Goal: Task Accomplishment & Management: Complete application form

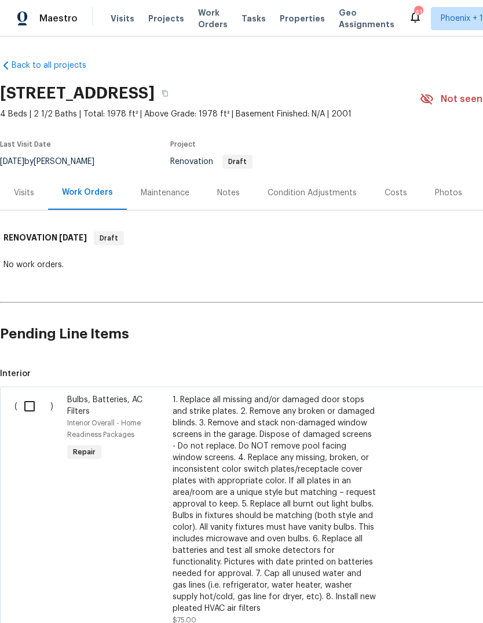
click at [35, 405] on input "checkbox" at bounding box center [33, 406] width 33 height 24
checkbox input "true"
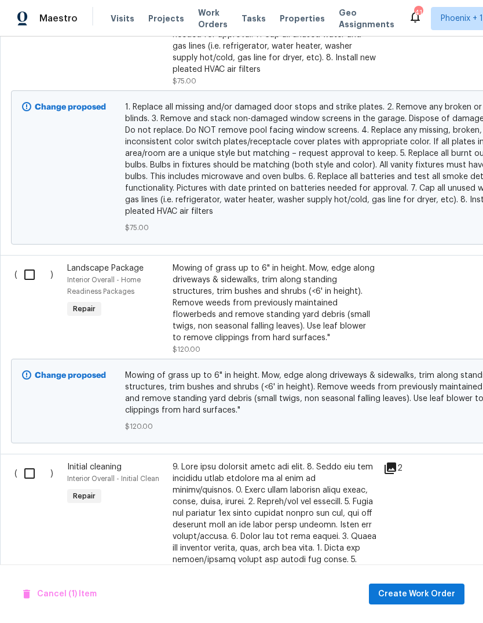
scroll to position [540, 0]
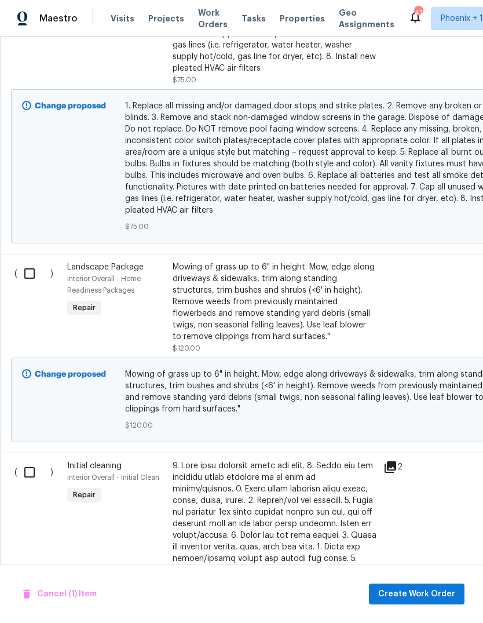
click at [26, 275] on input "checkbox" at bounding box center [33, 273] width 33 height 24
checkbox input "true"
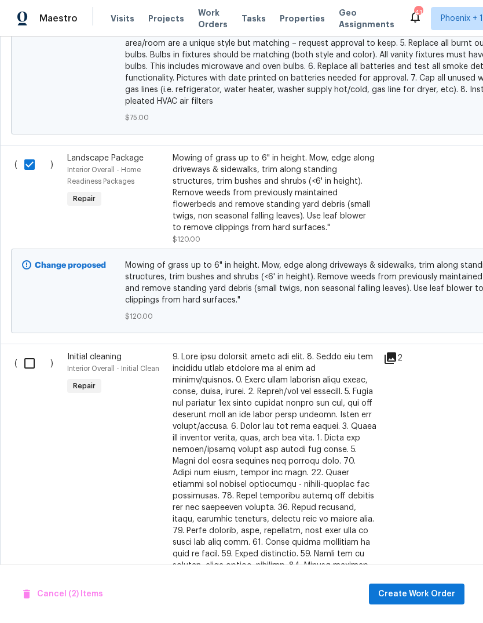
scroll to position [651, 0]
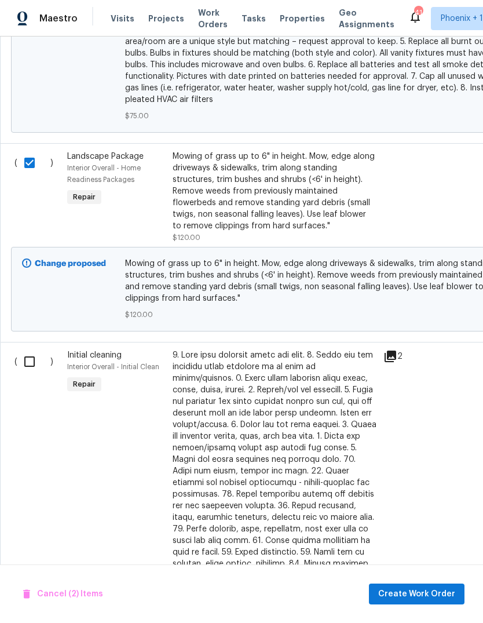
click at [35, 357] on input "checkbox" at bounding box center [33, 362] width 33 height 24
checkbox input "true"
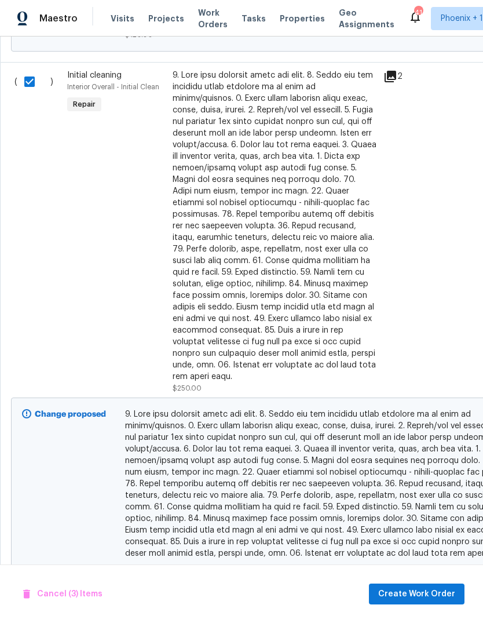
scroll to position [930, 0]
click at [427, 600] on span "Create Work Order" at bounding box center [417, 594] width 77 height 14
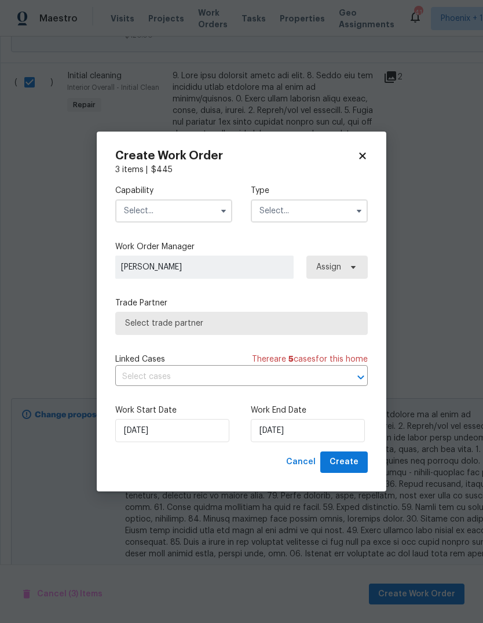
click at [191, 214] on input "text" at bounding box center [173, 210] width 117 height 23
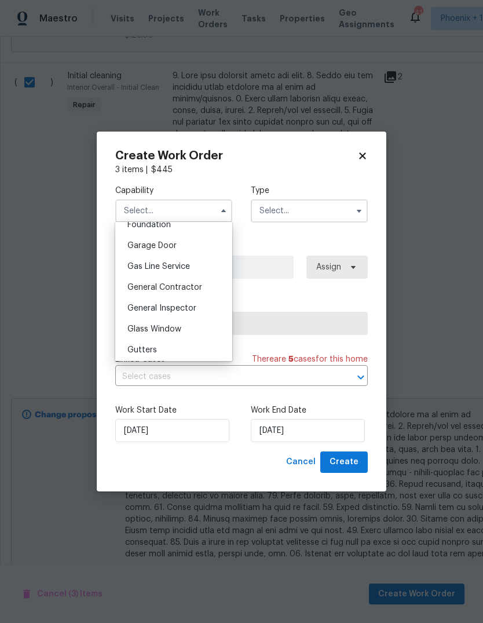
scroll to position [506, 0]
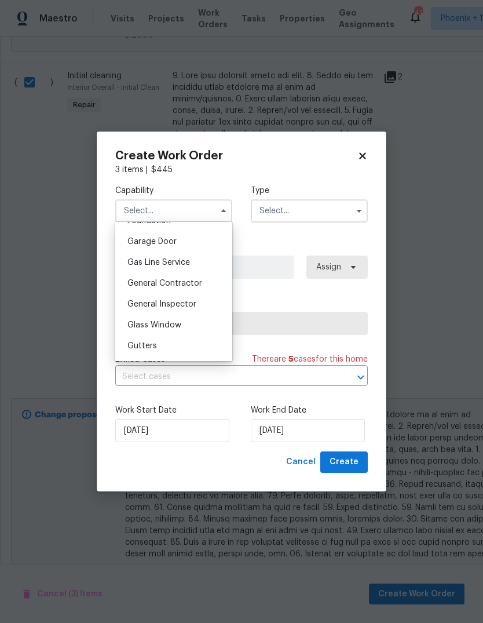
click at [197, 283] on span "General Contractor" at bounding box center [165, 283] width 75 height 8
type input "General Contractor"
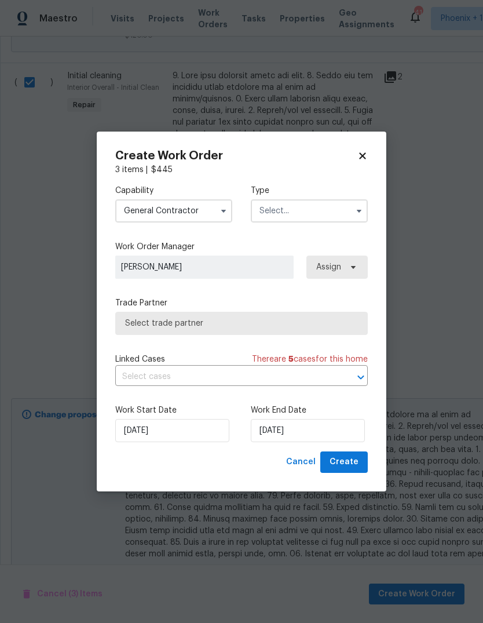
click at [340, 210] on input "text" at bounding box center [309, 210] width 117 height 23
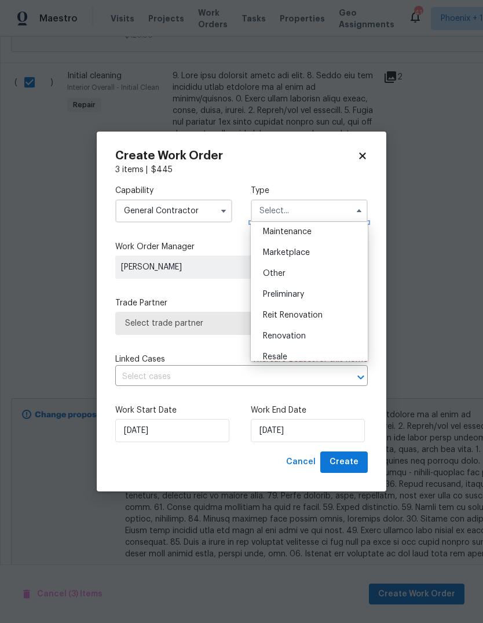
scroll to position [215, 0]
click at [311, 312] on div "Renovation" at bounding box center [309, 312] width 111 height 21
type input "Renovation"
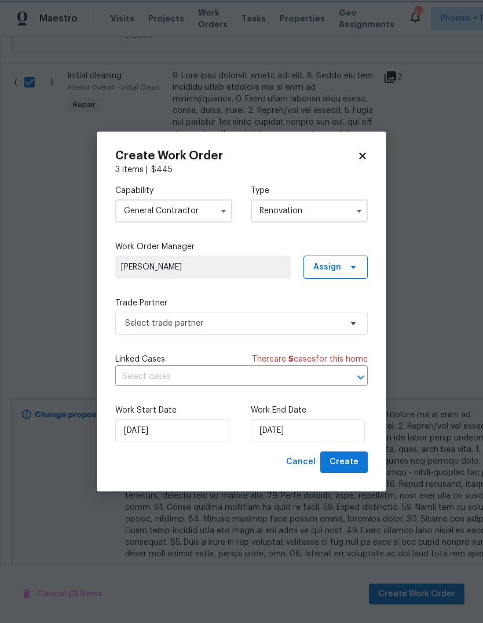
scroll to position [0, 0]
click at [308, 432] on input "9/5/2025" at bounding box center [308, 430] width 114 height 23
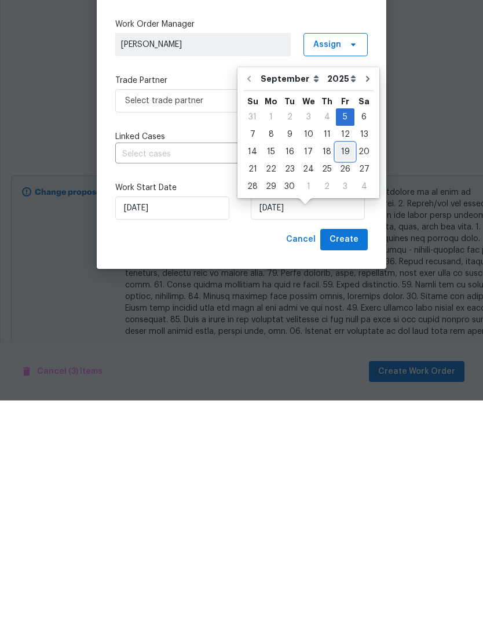
click at [344, 366] on div "19" at bounding box center [345, 374] width 19 height 16
type input "[DATE]"
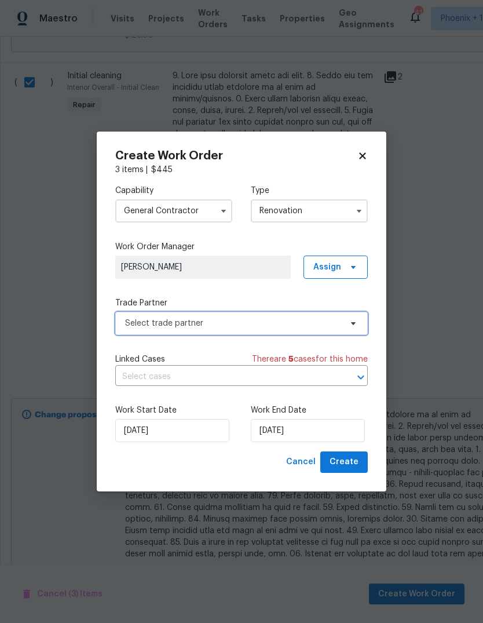
click at [320, 326] on span "Select trade partner" at bounding box center [233, 324] width 216 height 12
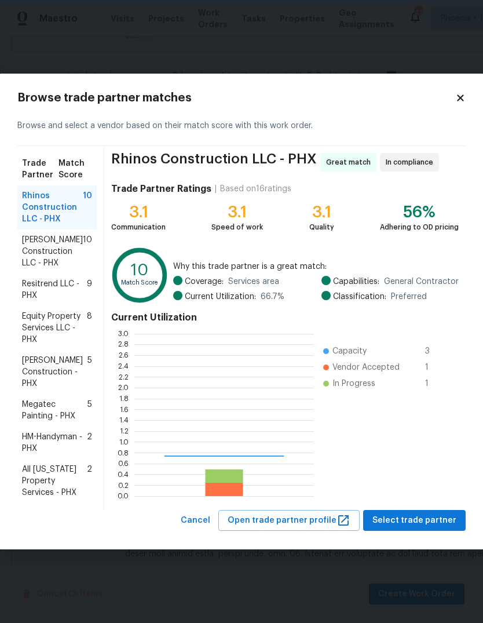
scroll to position [162, 180]
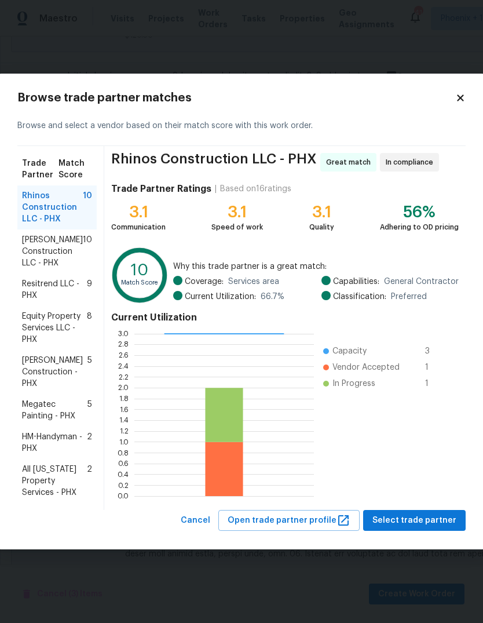
click at [64, 288] on span "Resitrend LLC - PHX" at bounding box center [54, 289] width 65 height 23
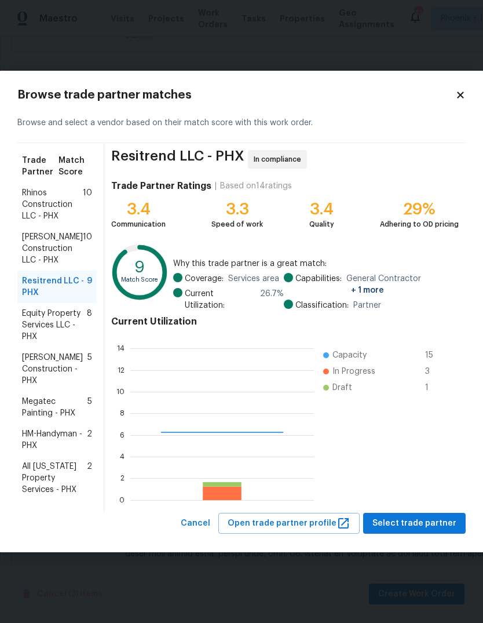
scroll to position [162, 184]
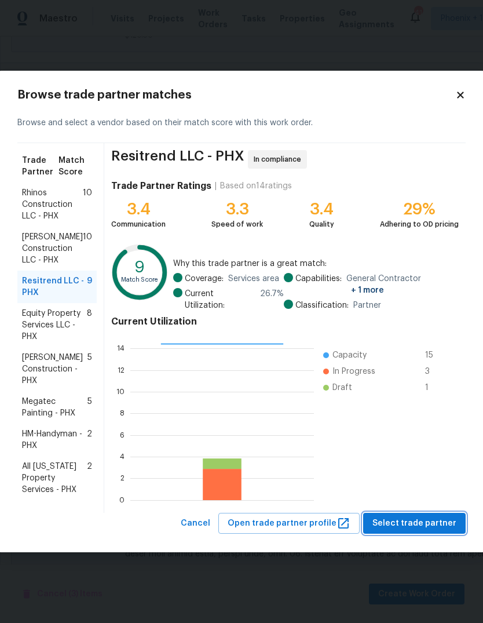
click at [403, 516] on span "Select trade partner" at bounding box center [415, 523] width 84 height 14
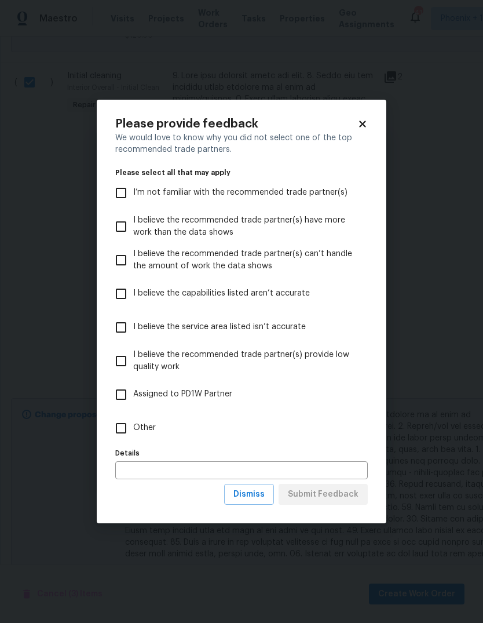
click at [122, 428] on input "Other" at bounding box center [121, 428] width 24 height 24
checkbox input "true"
click at [215, 475] on input "text" at bounding box center [241, 470] width 253 height 18
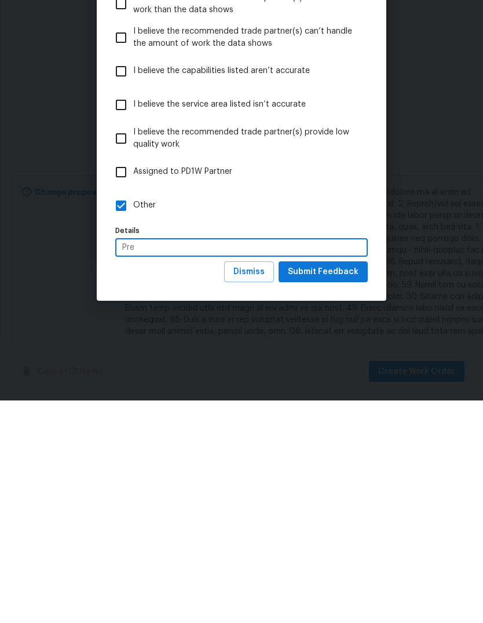
type input "Pre"
click at [197, 378] on body "Maestro Visits Projects Work Orders Tasks Properties Geo Assignments 41 Phoenix…" at bounding box center [241, 311] width 483 height 623
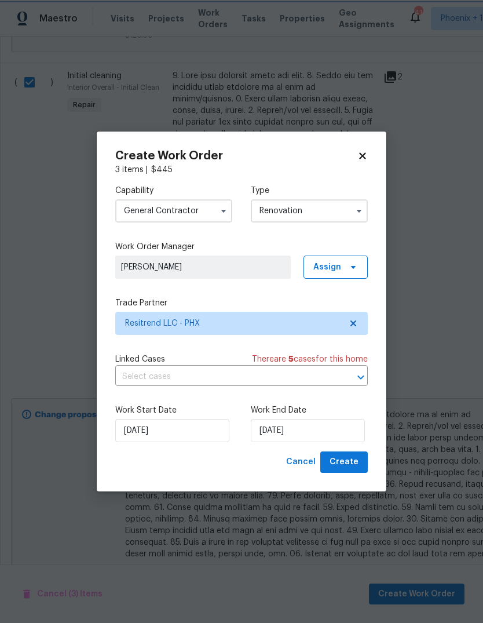
checkbox input "false"
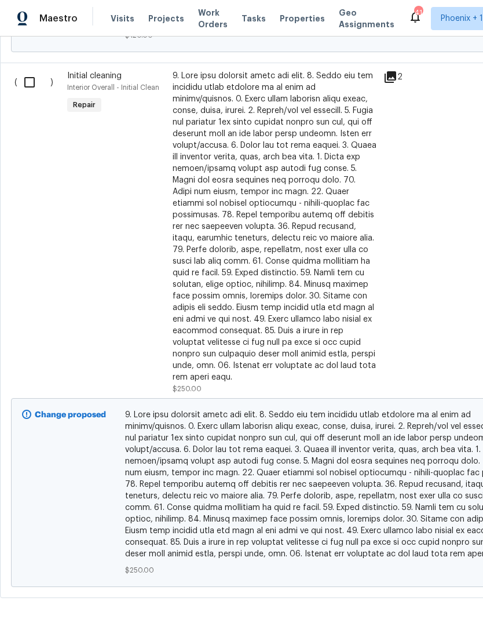
click at [180, 498] on span at bounding box center [327, 484] width 405 height 151
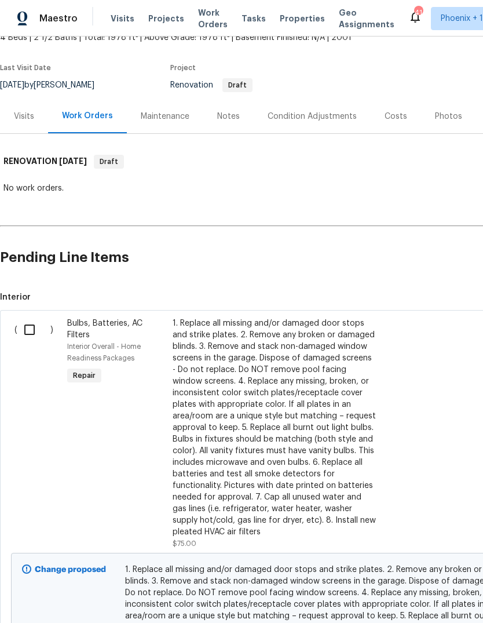
scroll to position [83, 0]
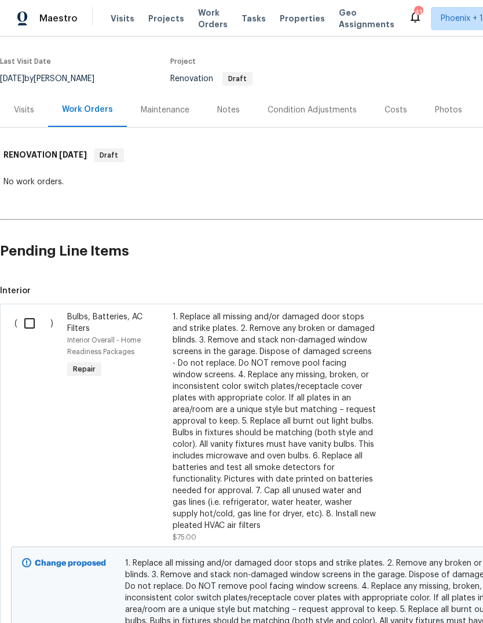
click at [30, 311] on input "checkbox" at bounding box center [33, 323] width 33 height 24
checkbox input "true"
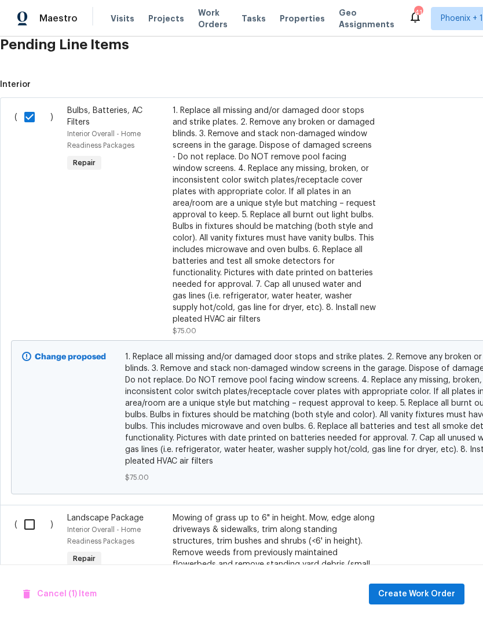
scroll to position [289, 0]
click at [28, 512] on input "checkbox" at bounding box center [33, 524] width 33 height 24
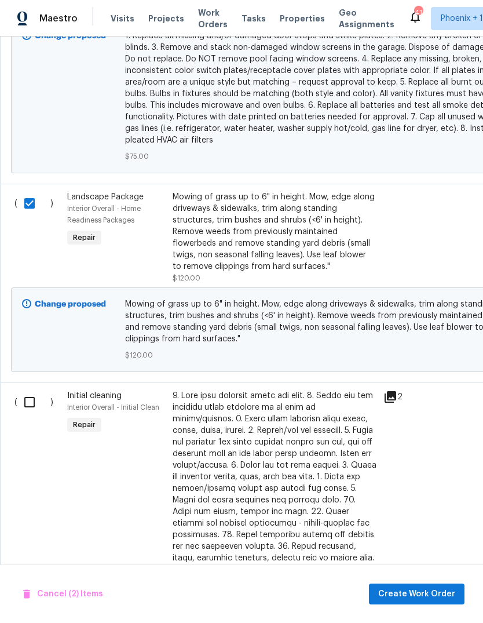
scroll to position [610, 0]
click at [34, 191] on input "checkbox" at bounding box center [33, 203] width 33 height 24
checkbox input "false"
click at [29, 390] on input "checkbox" at bounding box center [33, 402] width 33 height 24
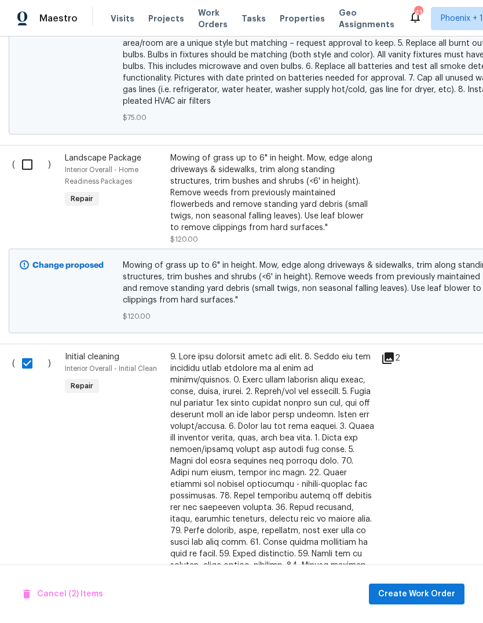
scroll to position [680, 7]
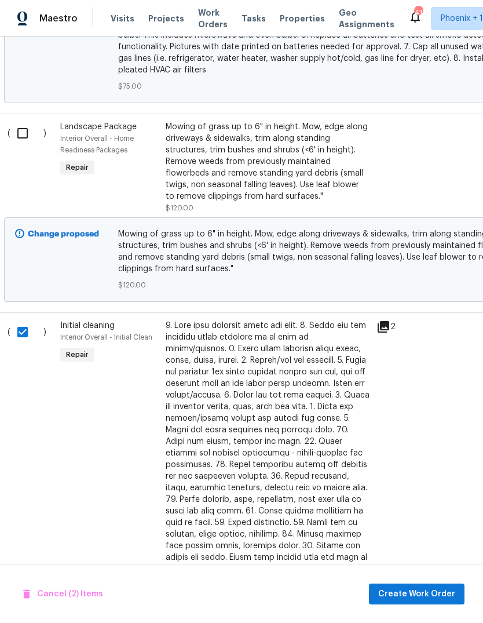
click at [23, 320] on input "checkbox" at bounding box center [26, 332] width 33 height 24
checkbox input "false"
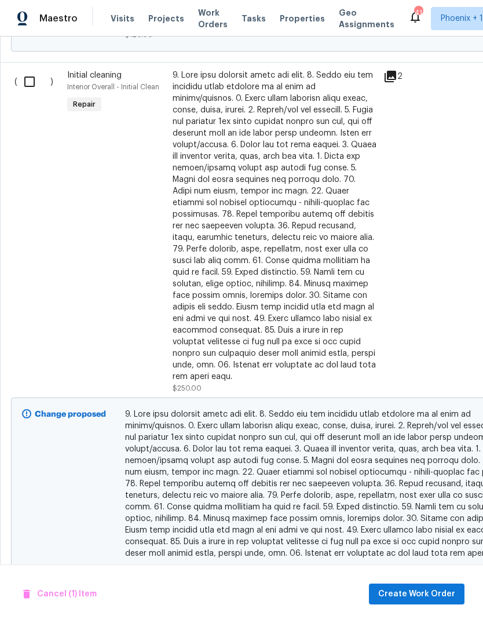
scroll to position [930, 0]
click at [436, 599] on span "Create Work Order" at bounding box center [417, 594] width 77 height 14
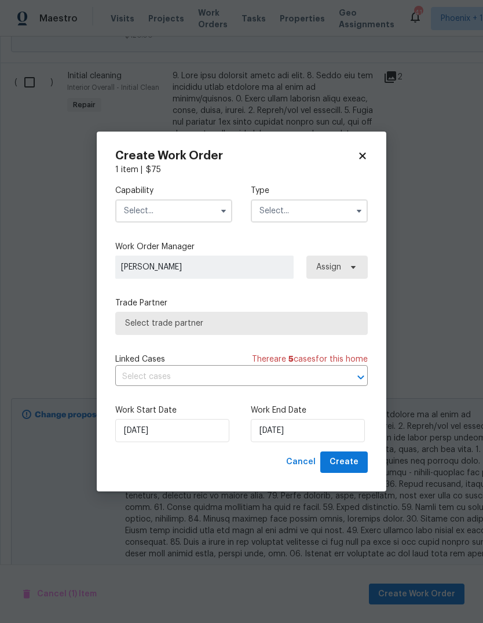
click at [191, 202] on input "text" at bounding box center [173, 210] width 117 height 23
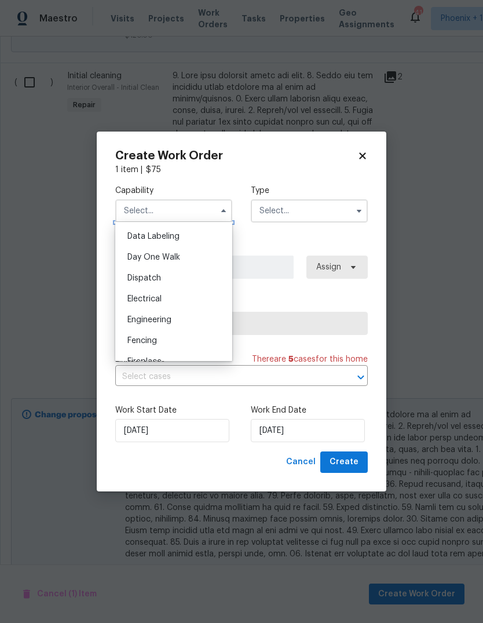
scroll to position [452, 0]
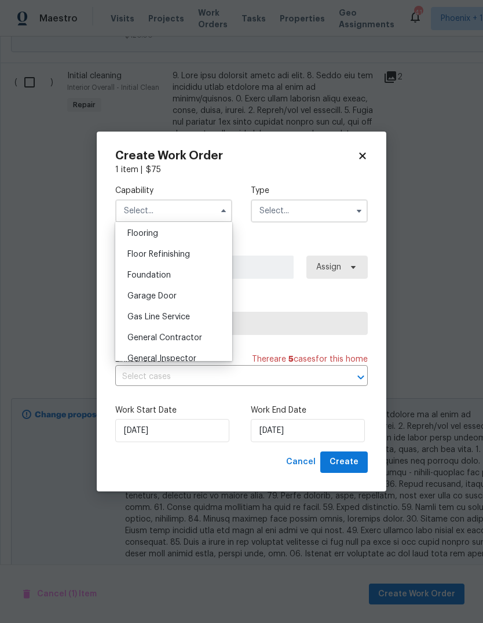
click at [199, 328] on div "General Contractor" at bounding box center [173, 337] width 111 height 21
type input "General Contractor"
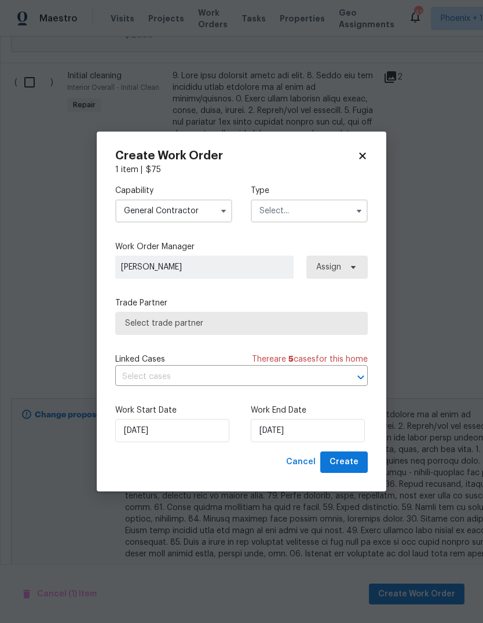
click at [303, 216] on input "text" at bounding box center [309, 210] width 117 height 23
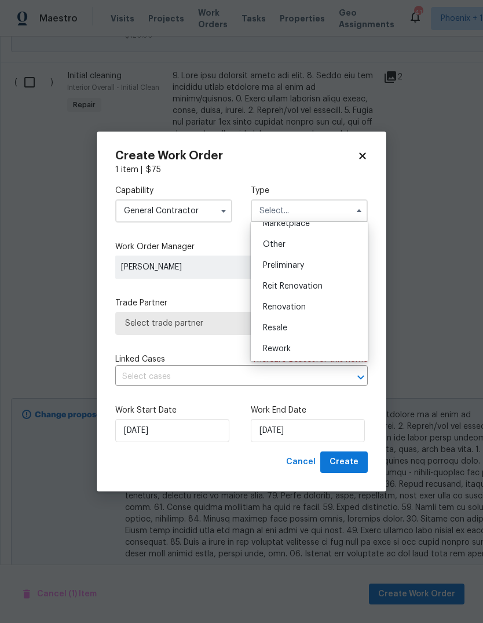
scroll to position [231, 0]
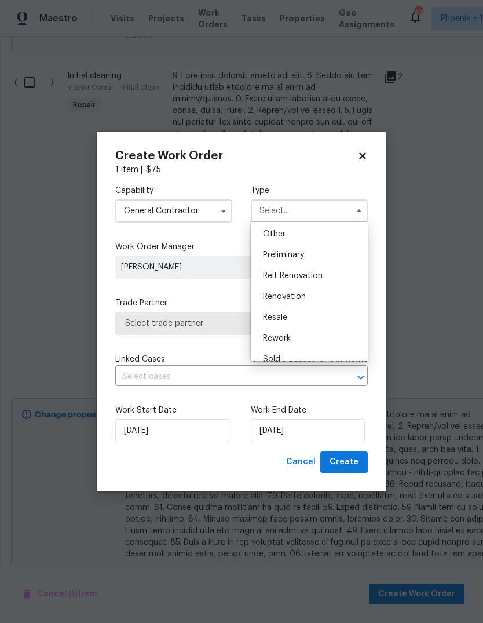
click at [312, 297] on div "Renovation" at bounding box center [309, 296] width 111 height 21
type input "Renovation"
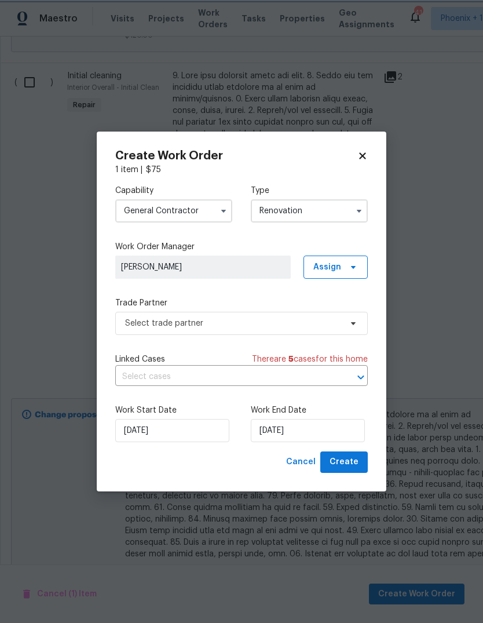
scroll to position [0, 0]
click at [324, 437] on input "[DATE]" at bounding box center [308, 430] width 114 height 23
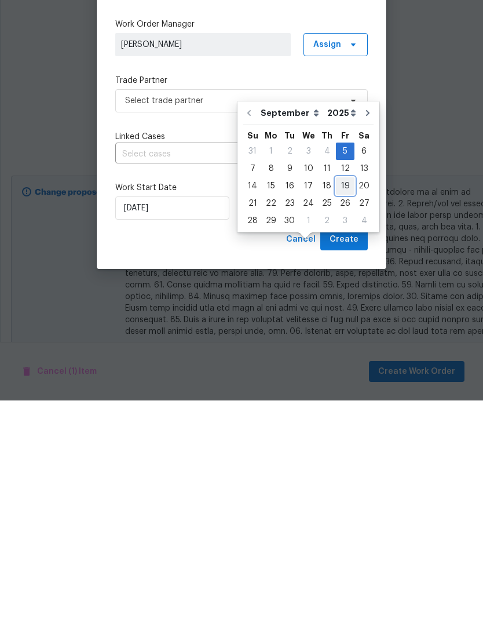
click at [343, 401] on div "19" at bounding box center [345, 409] width 19 height 16
type input "[DATE]"
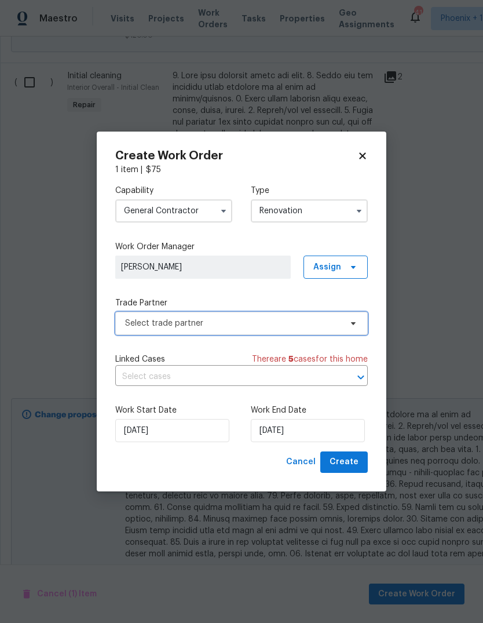
click at [348, 320] on span at bounding box center [351, 323] width 13 height 9
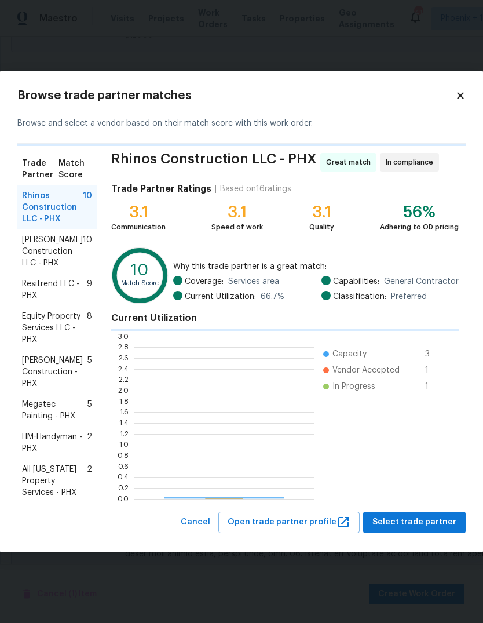
scroll to position [162, 180]
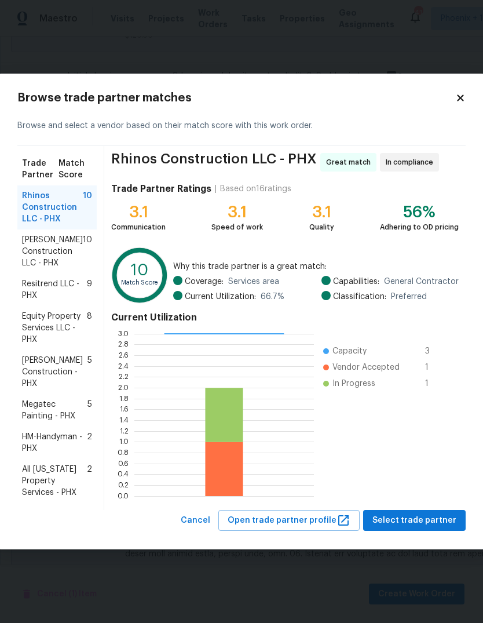
click at [79, 283] on span "Resitrend LLC - PHX" at bounding box center [54, 289] width 65 height 23
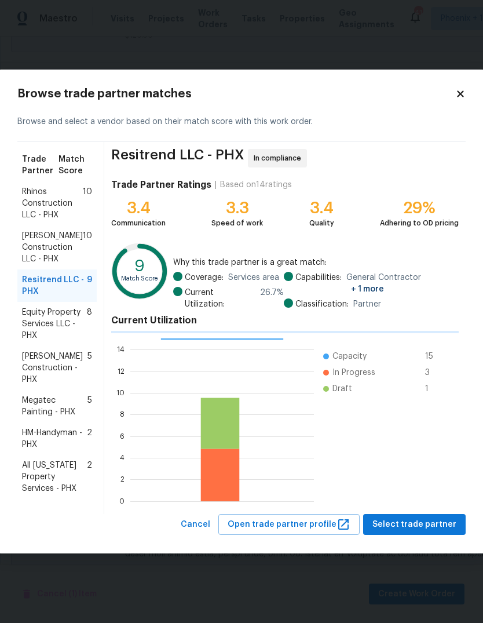
scroll to position [162, 184]
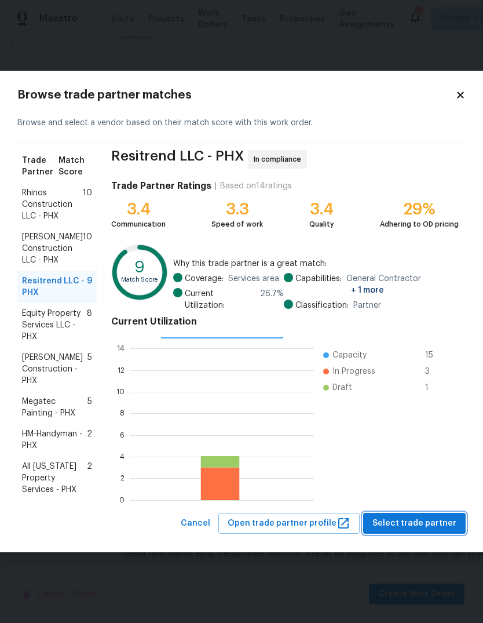
click at [430, 519] on span "Select trade partner" at bounding box center [415, 523] width 84 height 14
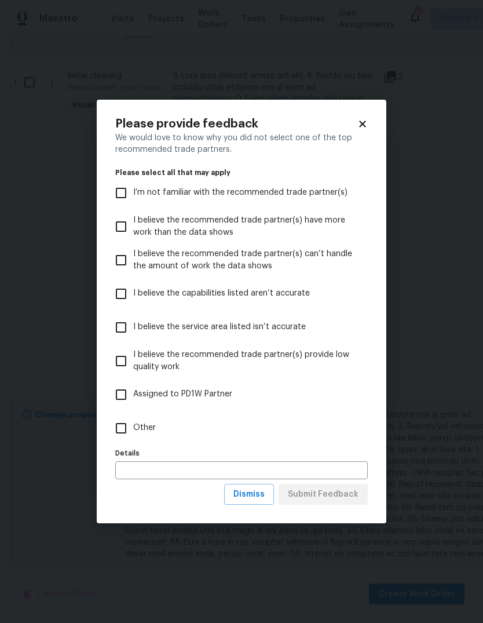
click at [123, 423] on input "Other" at bounding box center [121, 428] width 24 height 24
checkbox input "true"
click at [225, 472] on input "text" at bounding box center [241, 470] width 253 height 18
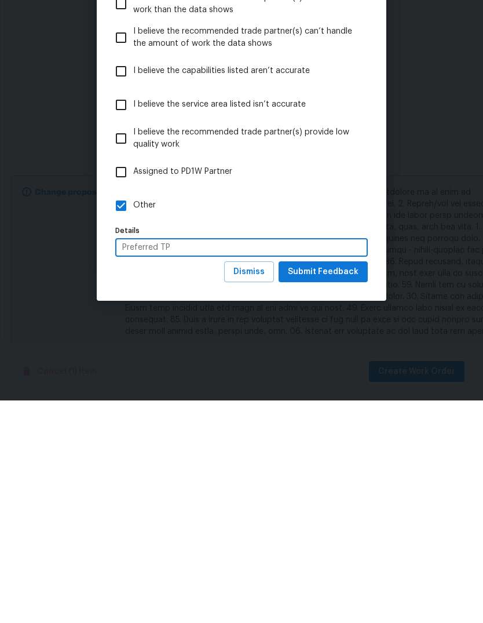
type input "Preferred TP"
click at [309, 412] on label "Other" at bounding box center [234, 429] width 250 height 34
click at [133, 416] on input "Other" at bounding box center [121, 428] width 24 height 24
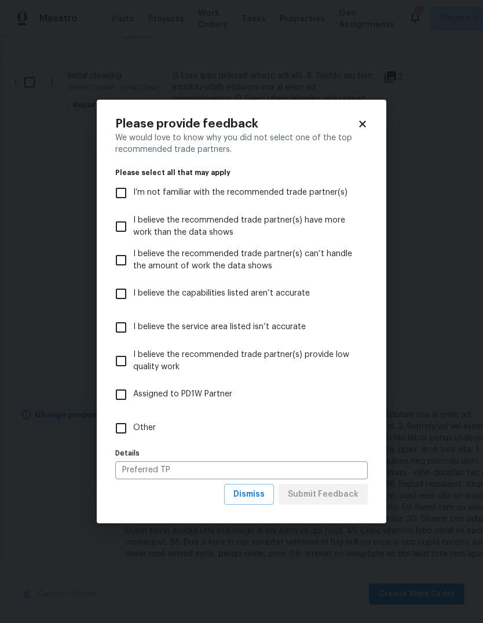
click at [330, 412] on label "Other" at bounding box center [234, 429] width 250 height 34
click at [133, 416] on input "Other" at bounding box center [121, 428] width 24 height 24
checkbox input "true"
click at [333, 494] on span "Submit Feedback" at bounding box center [323, 494] width 71 height 14
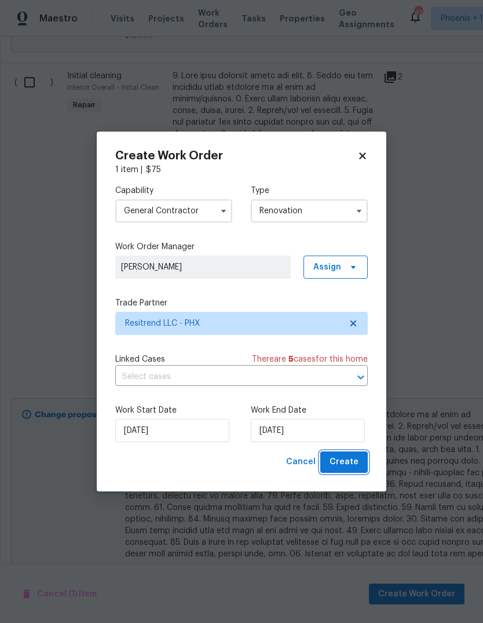
click at [358, 461] on span "Create" at bounding box center [344, 462] width 29 height 14
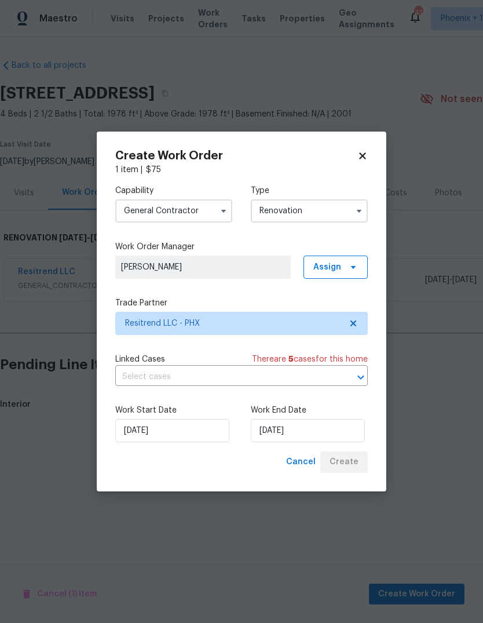
scroll to position [0, 0]
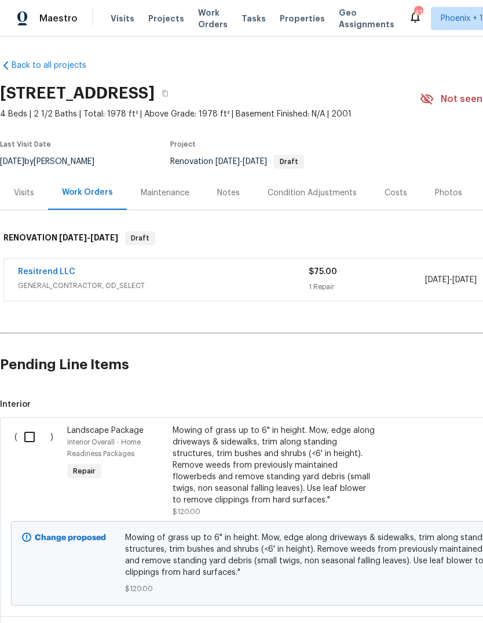
click at [30, 435] on input "checkbox" at bounding box center [33, 437] width 33 height 24
checkbox input "true"
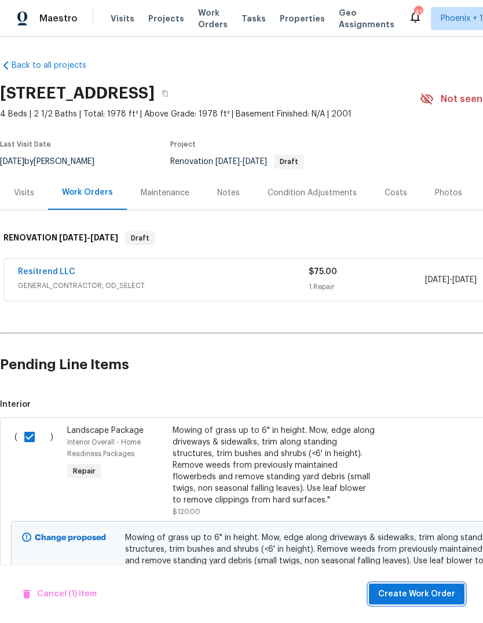
click at [416, 587] on span "Create Work Order" at bounding box center [417, 594] width 77 height 14
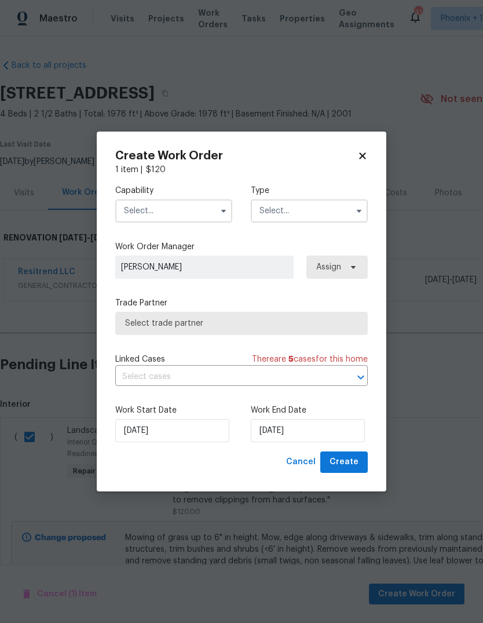
click at [162, 201] on input "text" at bounding box center [173, 210] width 117 height 23
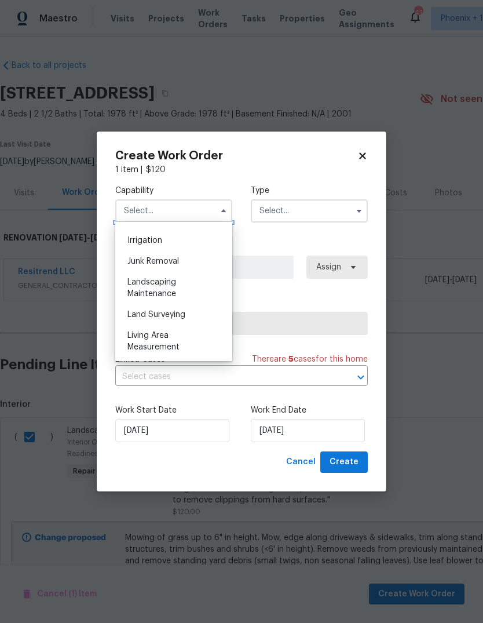
scroll to position [731, 0]
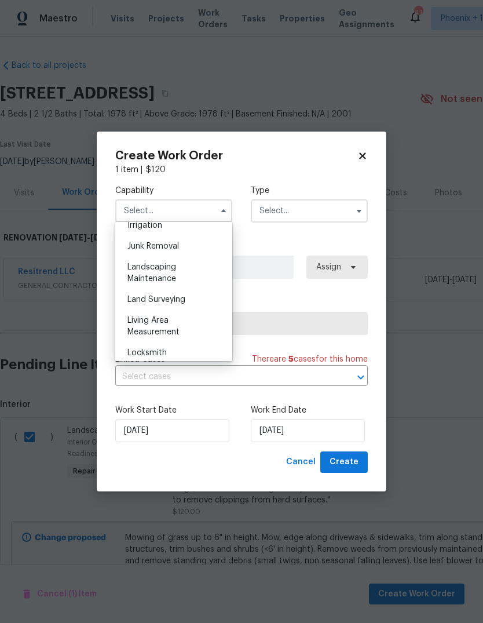
click at [184, 269] on div "Landscaping Maintenance" at bounding box center [173, 273] width 111 height 32
type input "Landscaping Maintenance"
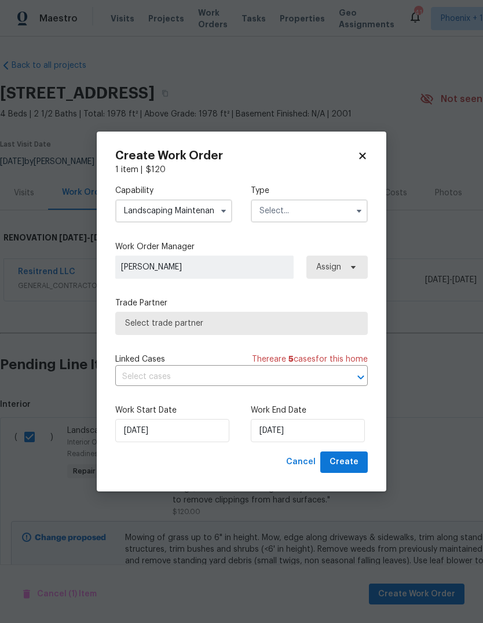
click at [346, 207] on input "text" at bounding box center [309, 210] width 117 height 23
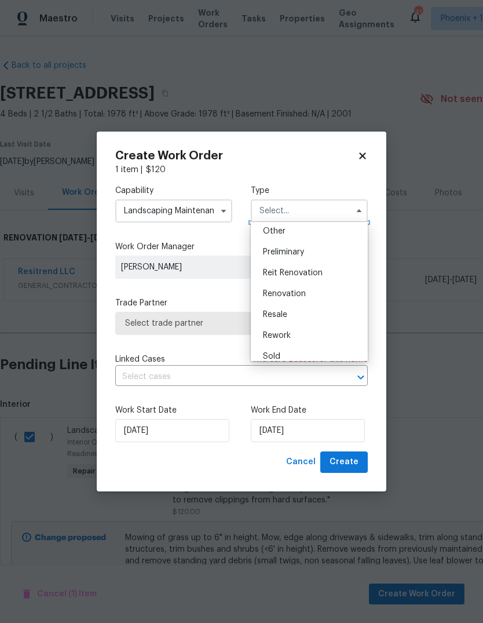
scroll to position [252, 0]
click at [316, 270] on div "Renovation" at bounding box center [309, 275] width 111 height 21
type input "Renovation"
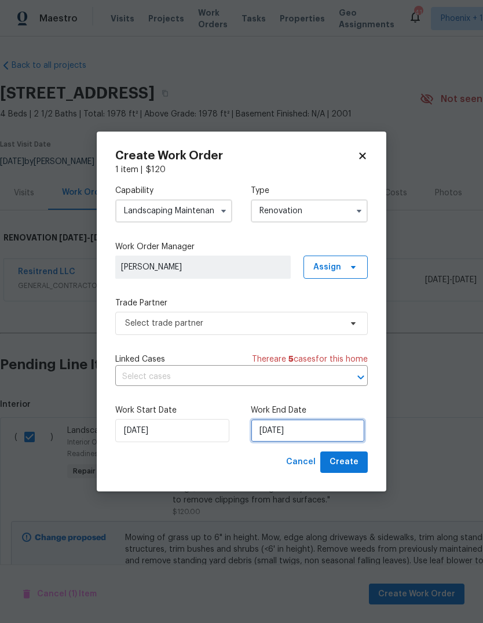
click at [322, 432] on input "[DATE]" at bounding box center [308, 430] width 114 height 23
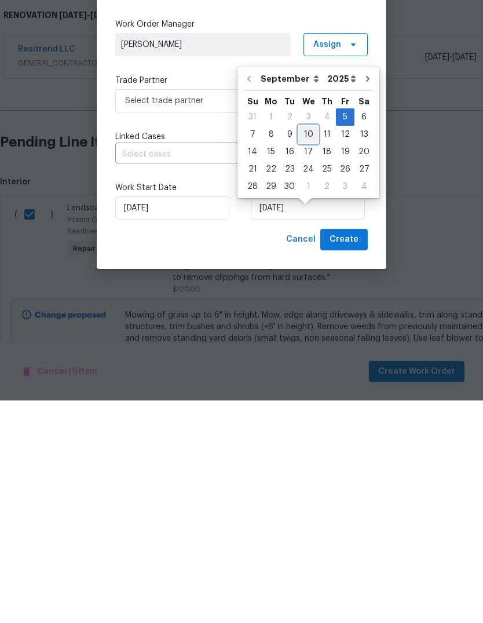
click at [307, 349] on div "10" at bounding box center [308, 357] width 19 height 16
type input "[DATE]"
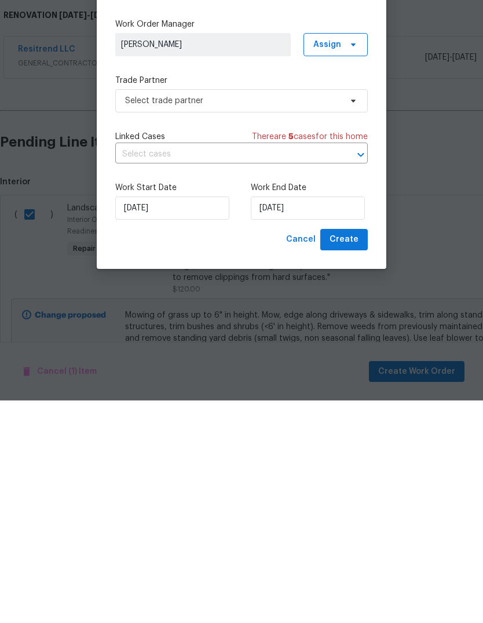
scroll to position [43, 0]
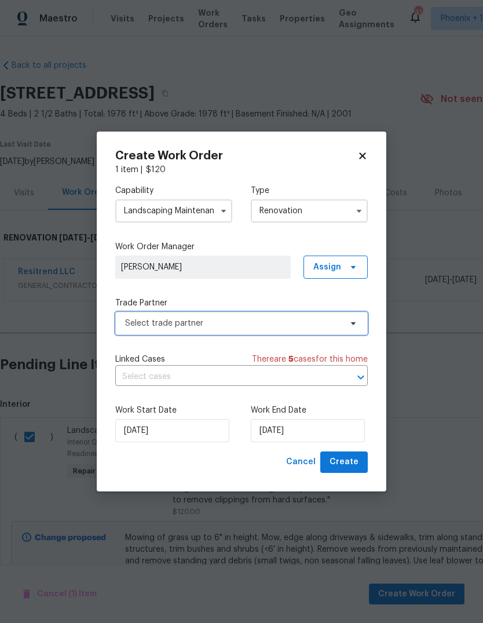
click at [296, 318] on span "Select trade partner" at bounding box center [233, 324] width 216 height 12
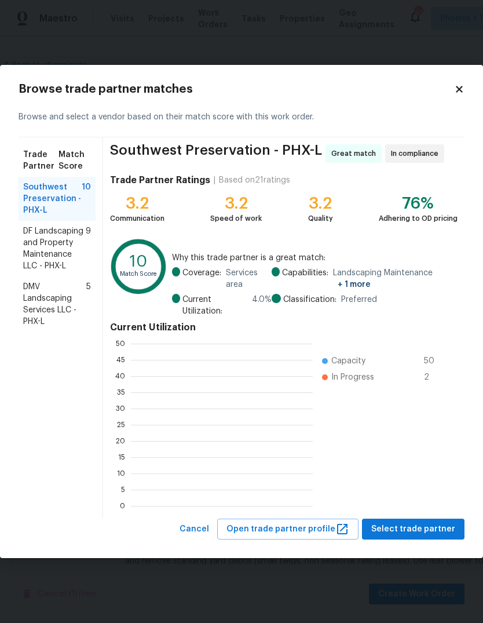
scroll to position [162, 182]
click at [63, 238] on span "DF Landscaping and Property Maintenance LLC - PHX-L" at bounding box center [54, 248] width 63 height 46
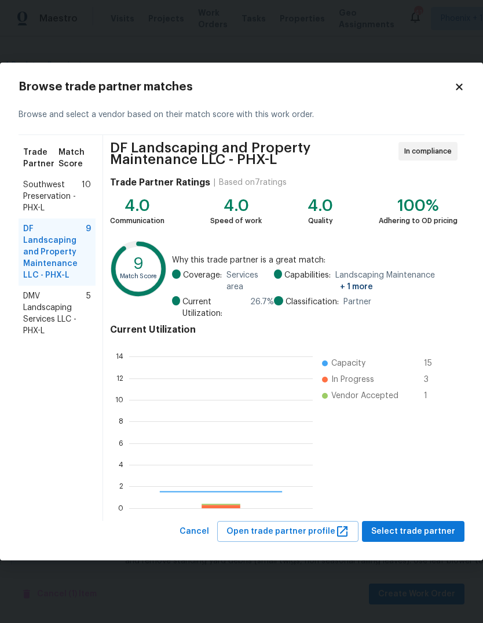
scroll to position [162, 184]
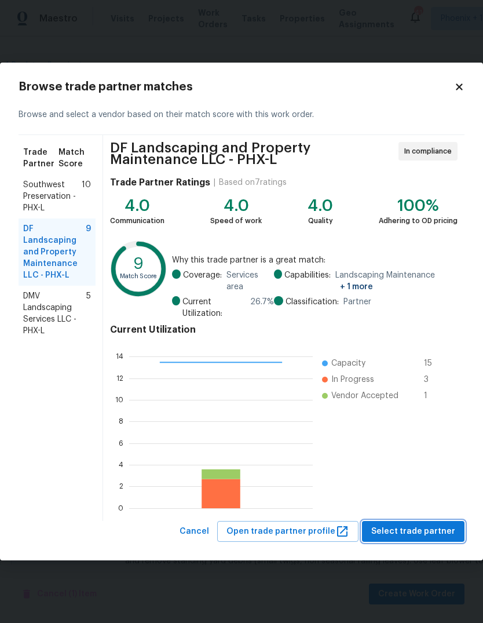
click at [433, 536] on span "Select trade partner" at bounding box center [414, 532] width 84 height 14
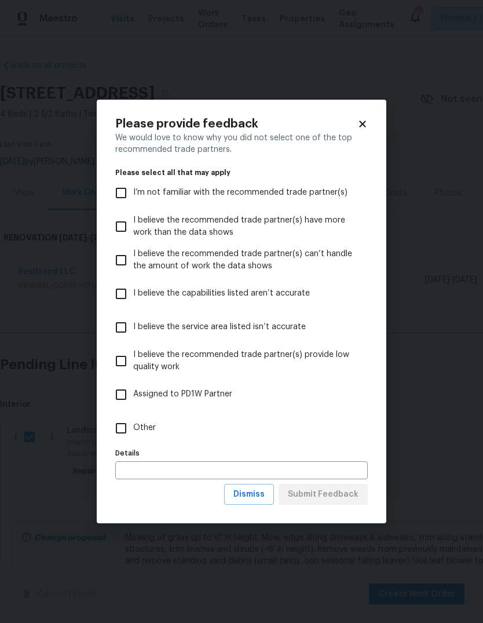
click at [121, 420] on input "Other" at bounding box center [121, 428] width 24 height 24
checkbox input "true"
click at [192, 471] on input "text" at bounding box center [241, 470] width 253 height 18
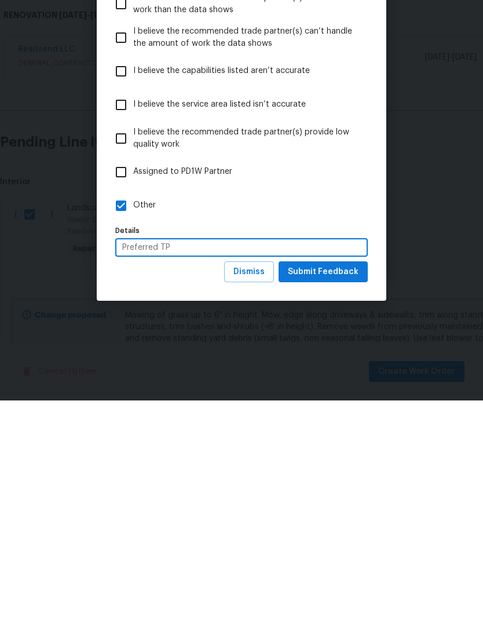
type input "Preferred TP"
click at [339, 487] on span "Submit Feedback" at bounding box center [323, 494] width 71 height 14
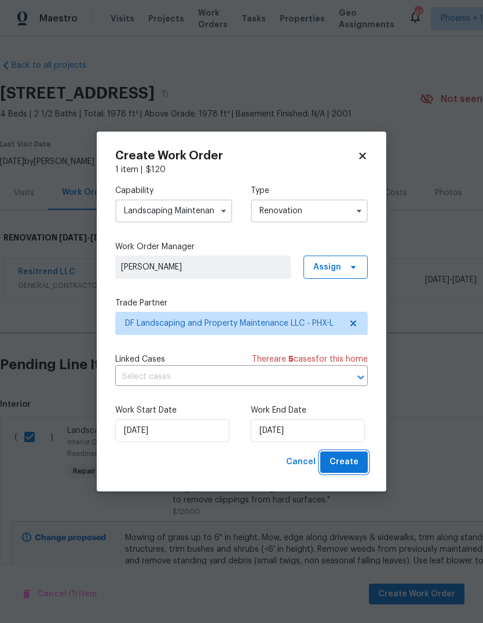
click at [352, 460] on span "Create" at bounding box center [344, 462] width 29 height 14
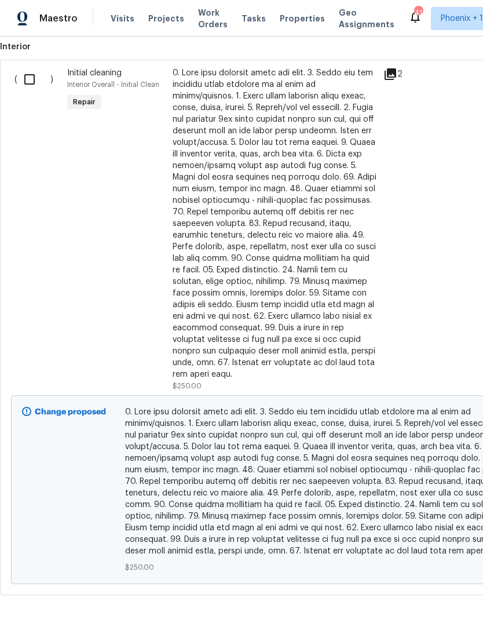
scroll to position [396, 0]
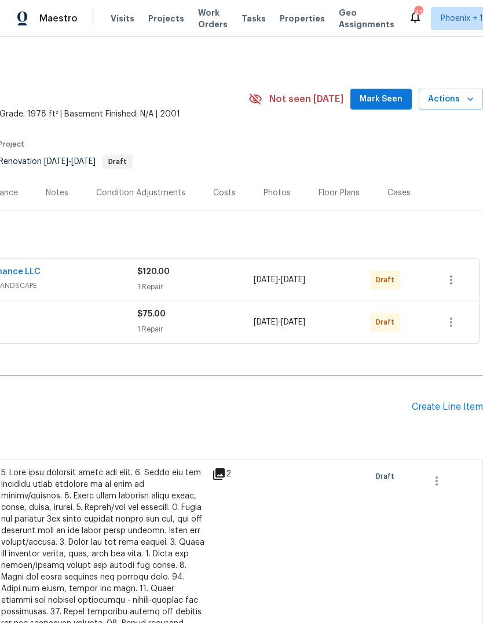
scroll to position [0, 172]
click at [451, 282] on icon "button" at bounding box center [452, 280] width 14 height 14
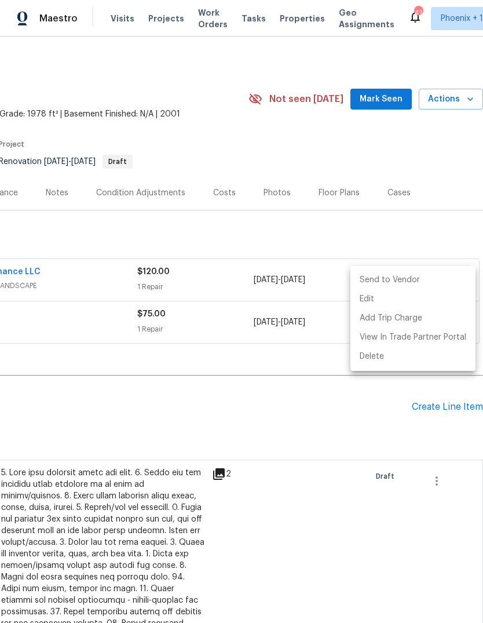
click at [394, 280] on li "Send to Vendor" at bounding box center [413, 280] width 125 height 19
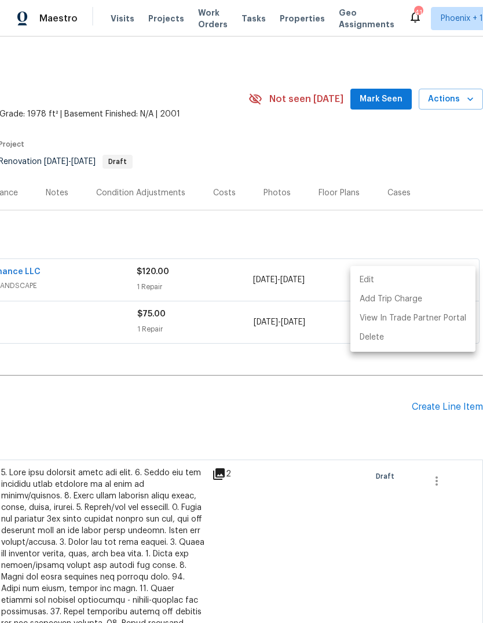
click at [447, 214] on div at bounding box center [241, 311] width 483 height 623
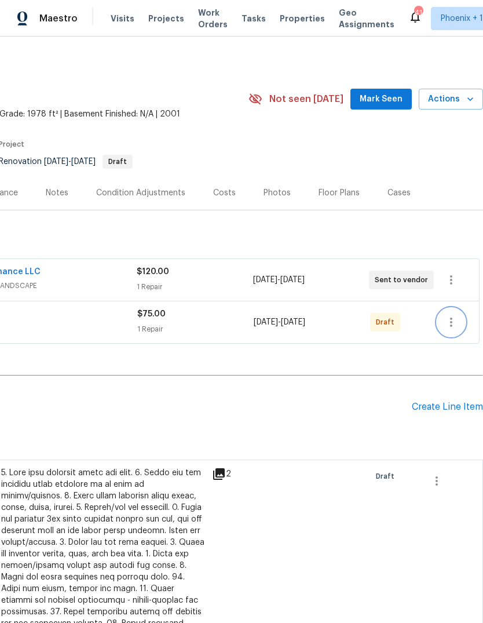
click at [456, 323] on icon "button" at bounding box center [452, 322] width 14 height 14
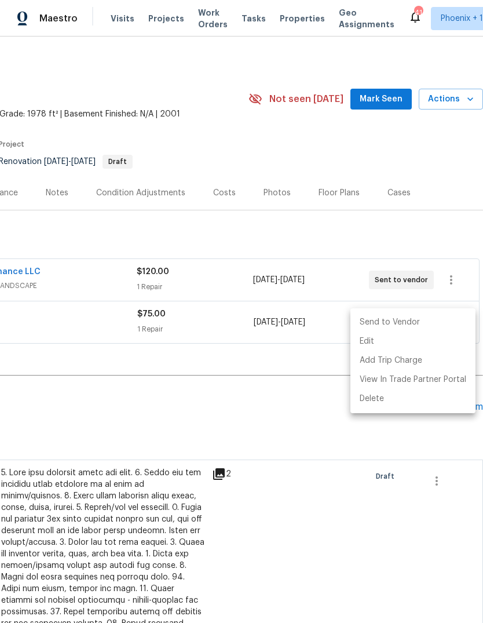
click at [395, 319] on li "Send to Vendor" at bounding box center [413, 322] width 125 height 19
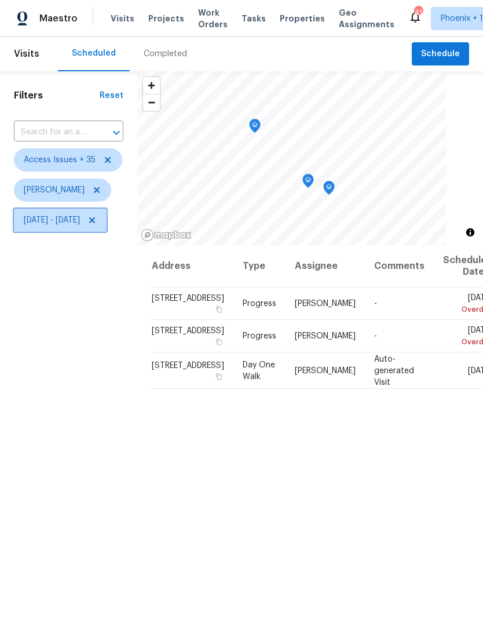
click at [80, 221] on span "Wed, Jul 30 - Thu, Sep 04" at bounding box center [52, 220] width 56 height 12
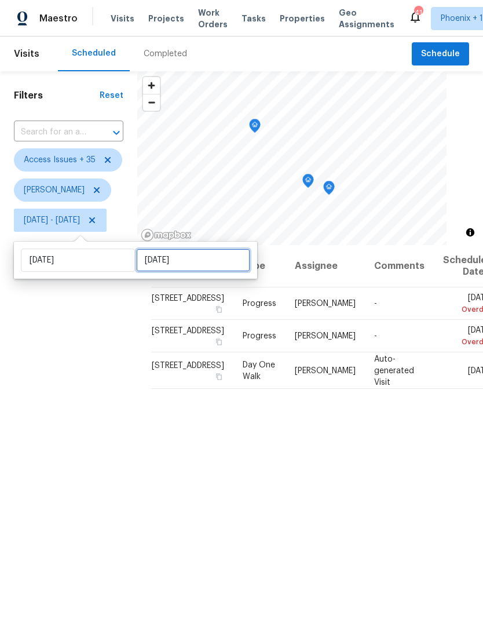
click at [211, 261] on input "Thu, Sep 04" at bounding box center [193, 260] width 114 height 23
select select "6"
select select "2025"
select select "7"
select select "2025"
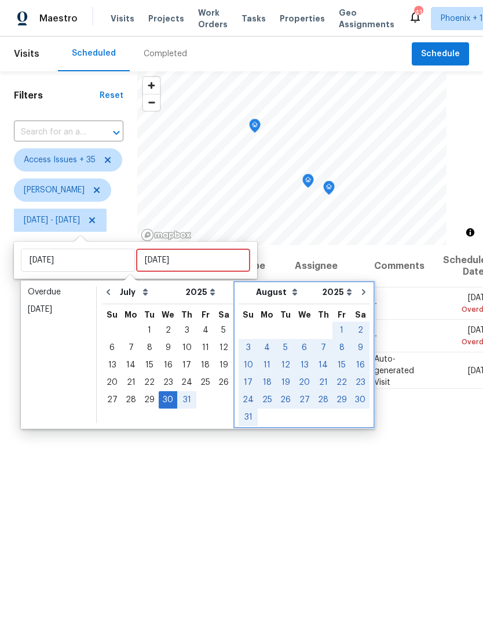
click at [359, 292] on icon "Go to next month" at bounding box center [363, 292] width 9 height 9
select select "7"
select select "8"
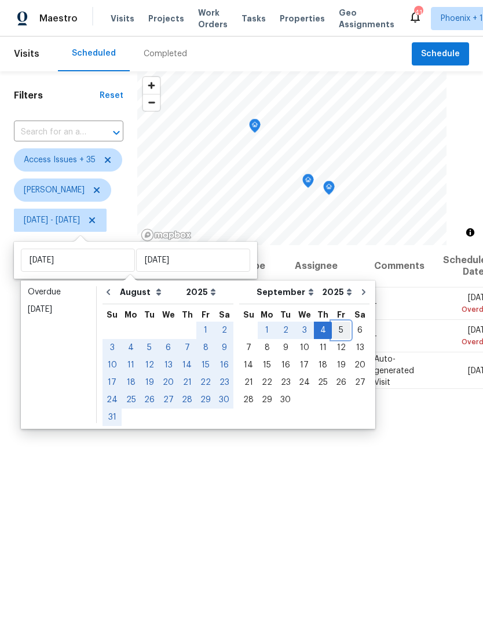
click at [332, 330] on div "5" at bounding box center [341, 330] width 19 height 16
type input "Fri, Sep 05"
select select "6"
select select "7"
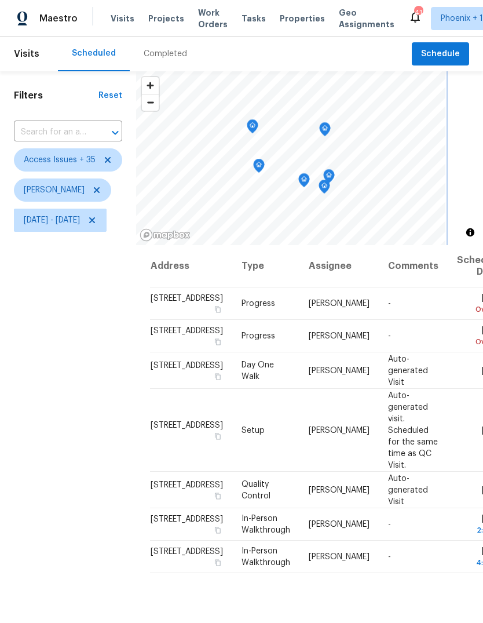
click at [330, 123] on icon "Map marker" at bounding box center [325, 129] width 10 height 13
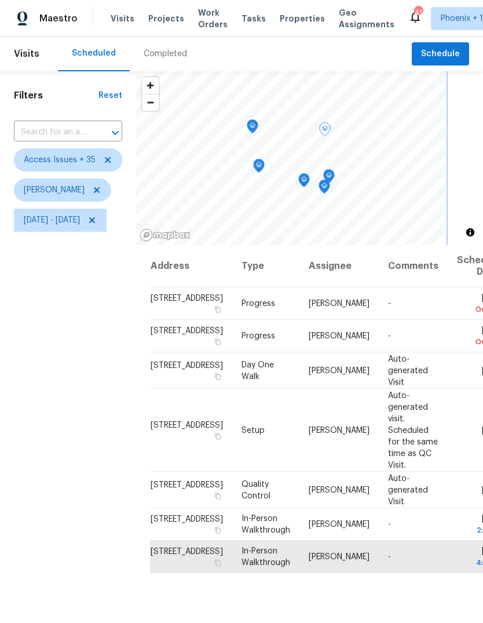
click at [310, 173] on icon "Map marker" at bounding box center [305, 180] width 12 height 14
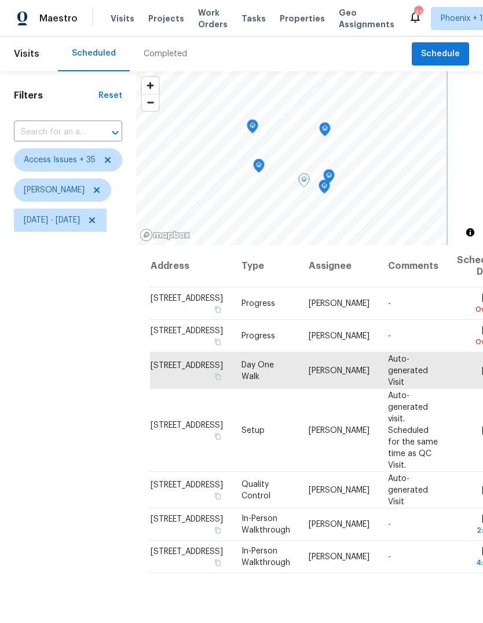
click at [330, 180] on icon "Map marker" at bounding box center [325, 187] width 12 height 14
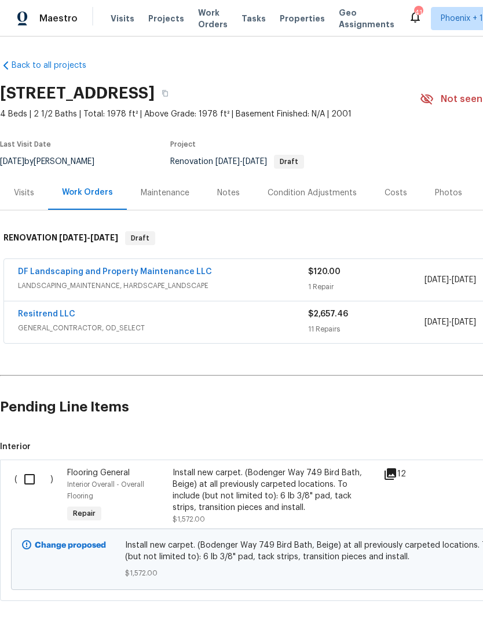
click at [32, 481] on input "checkbox" at bounding box center [33, 479] width 33 height 24
checkbox input "true"
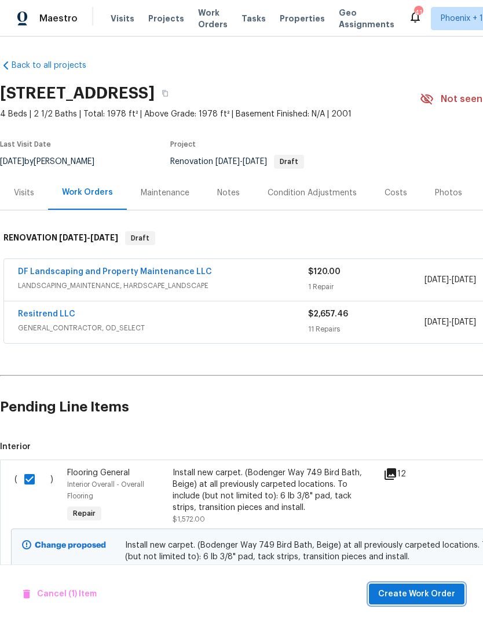
click at [430, 592] on span "Create Work Order" at bounding box center [417, 594] width 77 height 14
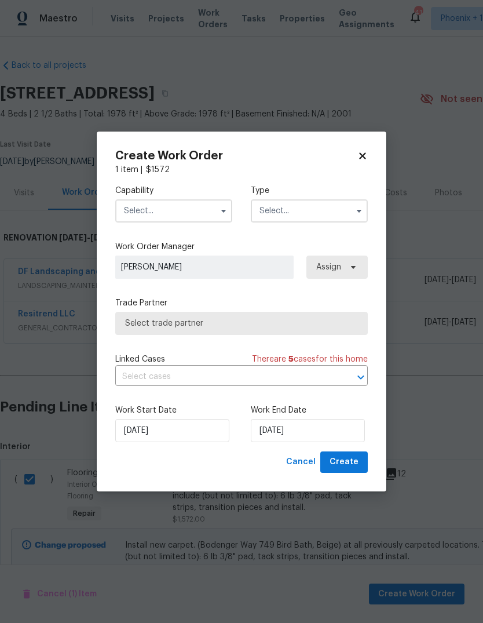
click at [182, 204] on input "text" at bounding box center [173, 210] width 117 height 23
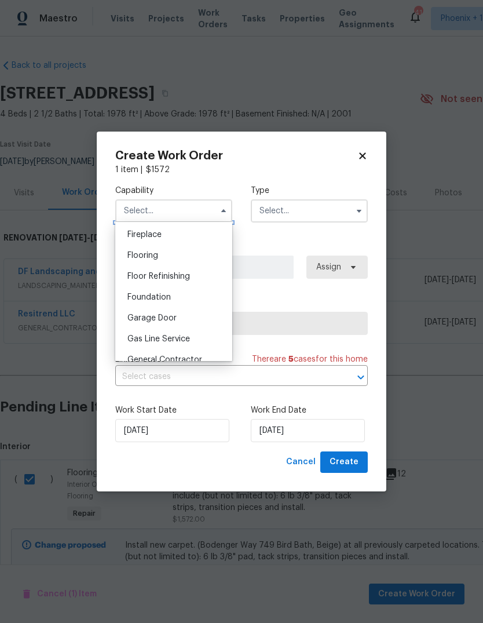
scroll to position [428, 0]
click at [191, 252] on div "Flooring" at bounding box center [173, 256] width 111 height 21
type input "Flooring"
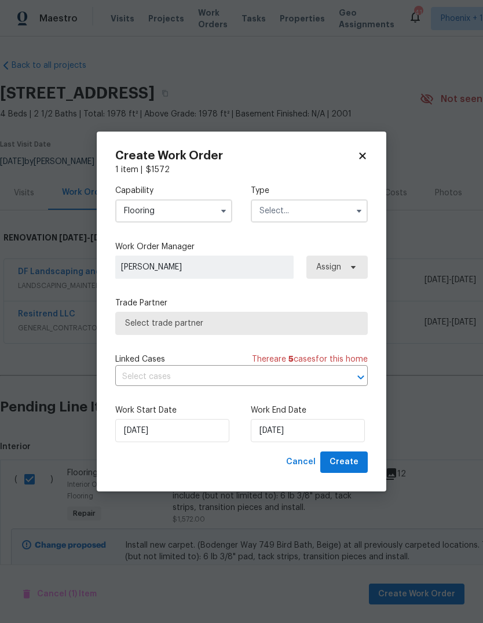
click at [321, 202] on input "text" at bounding box center [309, 210] width 117 height 23
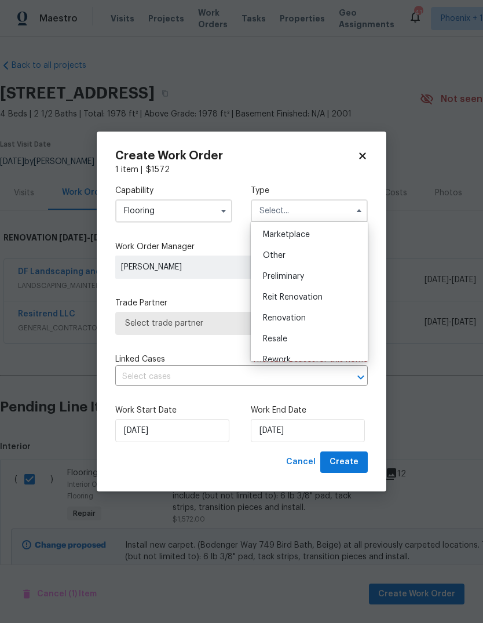
scroll to position [232, 0]
click at [312, 290] on div "Renovation" at bounding box center [309, 295] width 111 height 21
type input "Renovation"
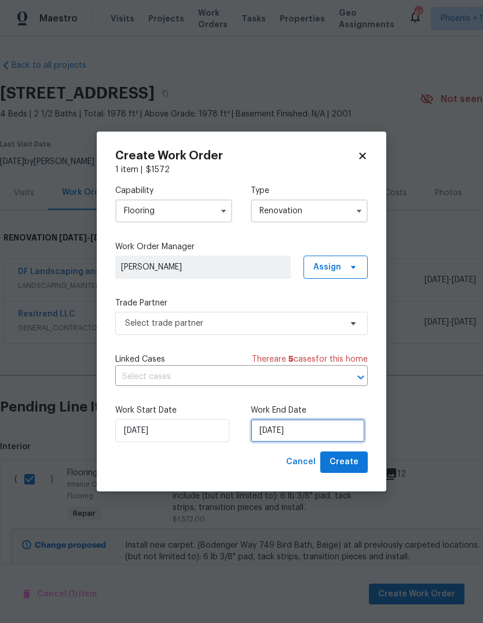
click at [271, 435] on input "[DATE]" at bounding box center [308, 430] width 114 height 23
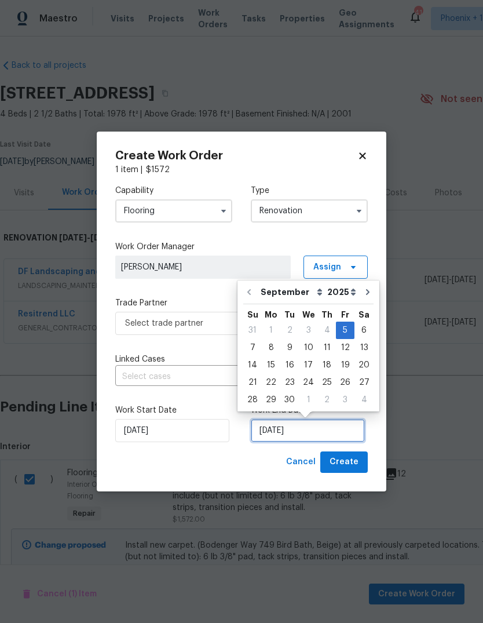
scroll to position [9, 0]
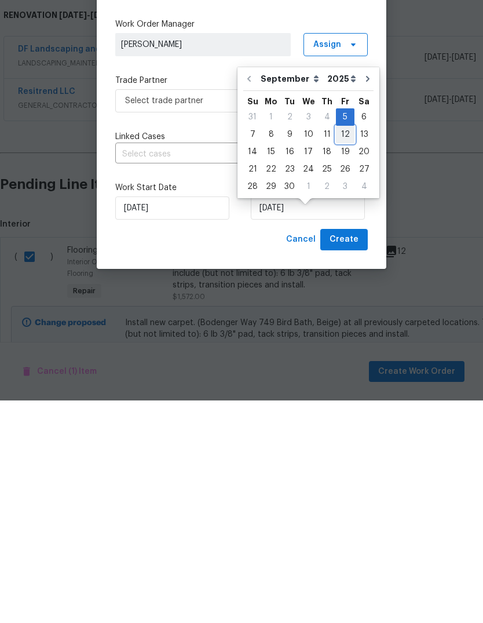
click at [340, 349] on div "12" at bounding box center [345, 357] width 19 height 16
type input "[DATE]"
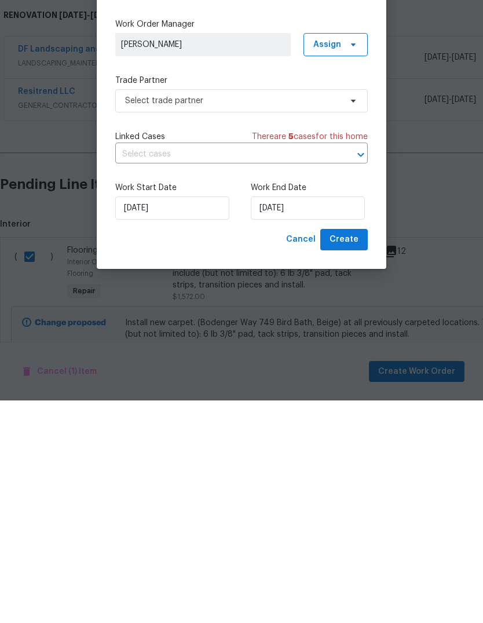
scroll to position [43, 0]
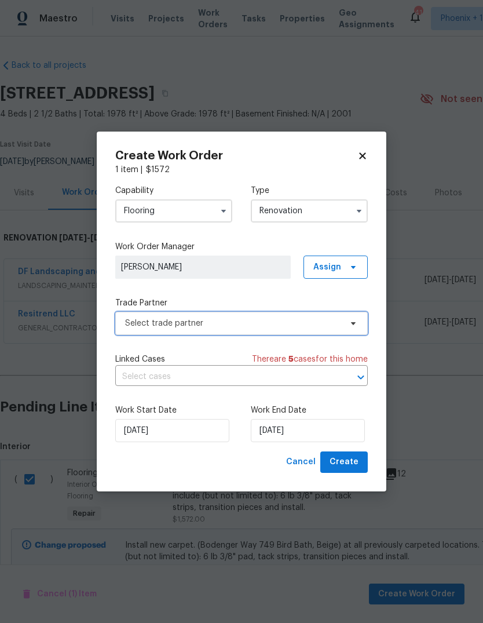
click at [259, 322] on span "Select trade partner" at bounding box center [233, 324] width 216 height 12
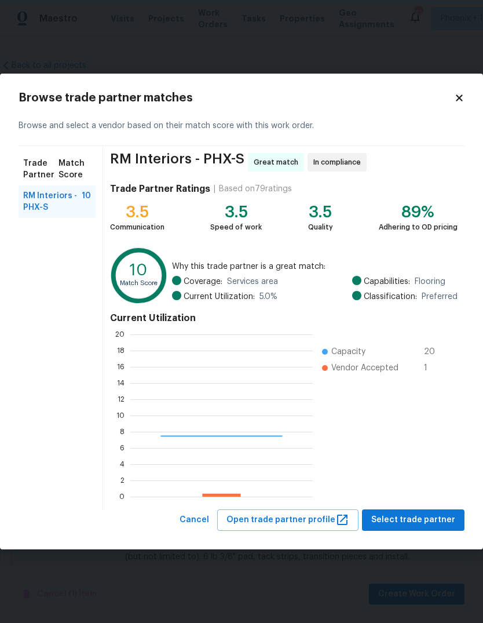
scroll to position [162, 183]
click at [72, 196] on span "RM Interiors - PHX-S" at bounding box center [52, 201] width 59 height 23
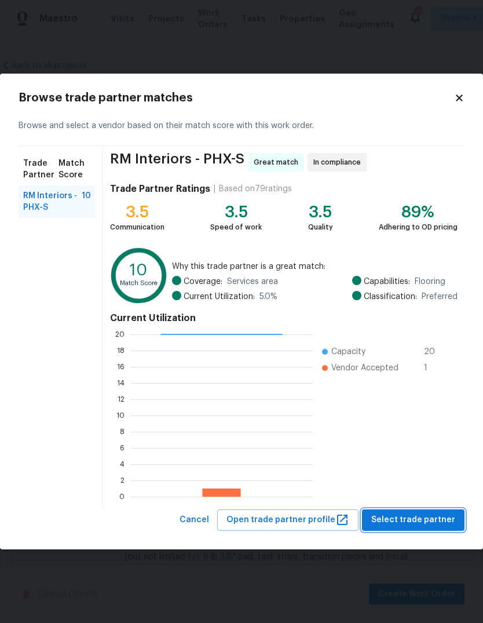
click at [435, 514] on span "Select trade partner" at bounding box center [414, 520] width 84 height 14
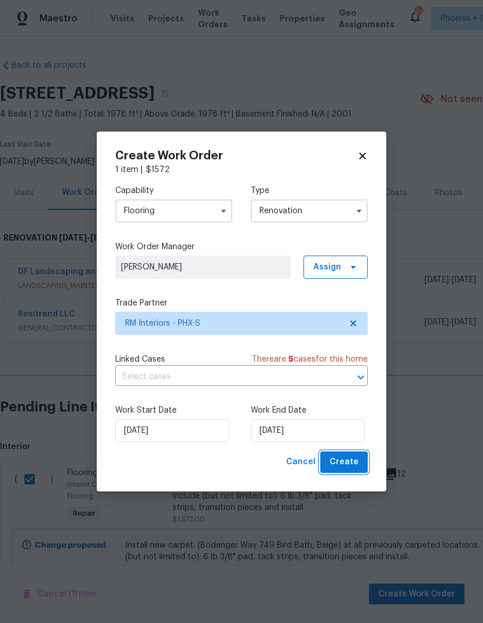
click at [346, 463] on span "Create" at bounding box center [344, 462] width 29 height 14
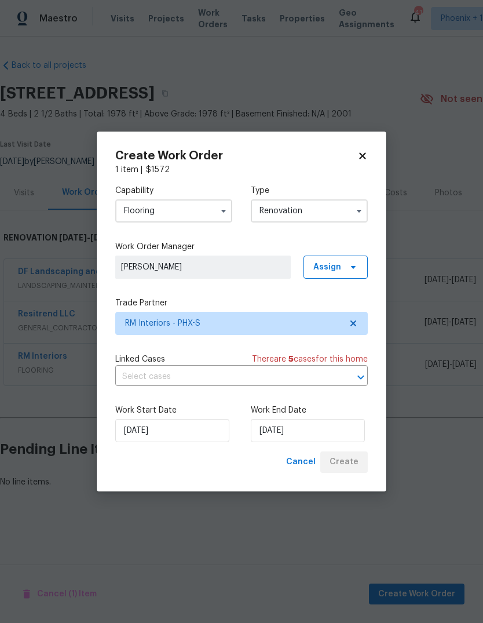
scroll to position [0, 0]
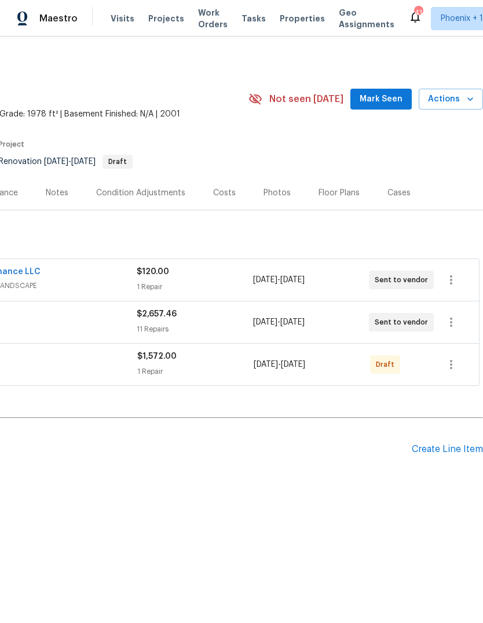
scroll to position [0, 172]
click at [452, 362] on icon "button" at bounding box center [451, 364] width 2 height 9
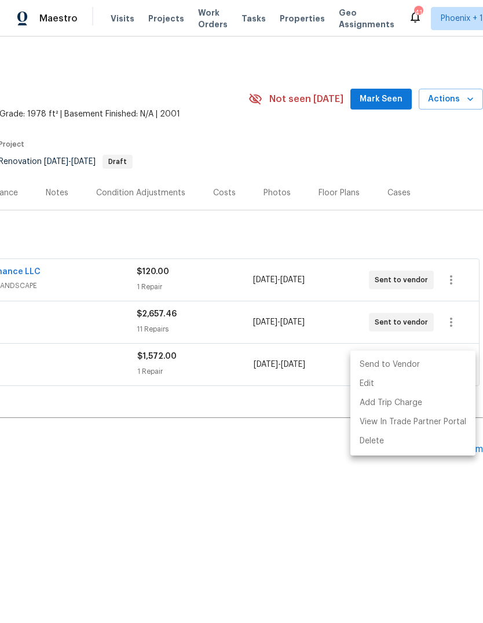
click at [405, 361] on li "Send to Vendor" at bounding box center [413, 364] width 125 height 19
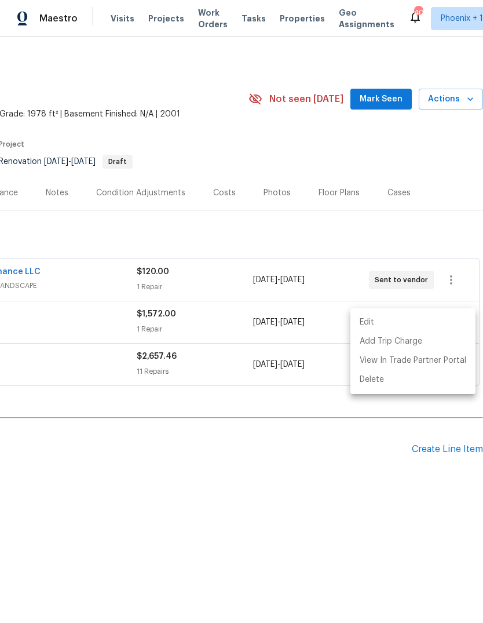
click at [258, 238] on div at bounding box center [241, 311] width 483 height 623
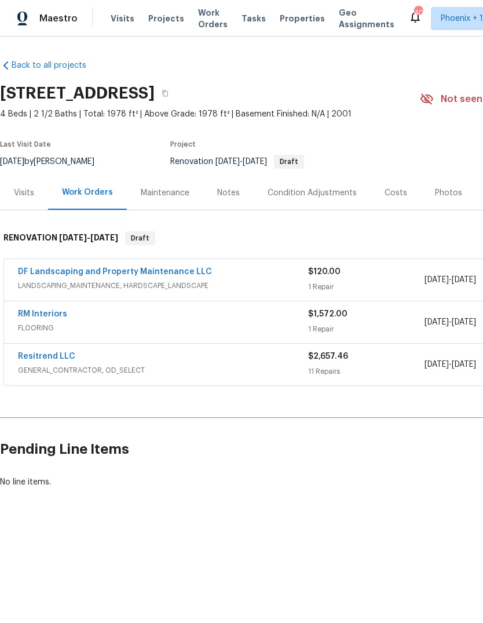
scroll to position [0, 0]
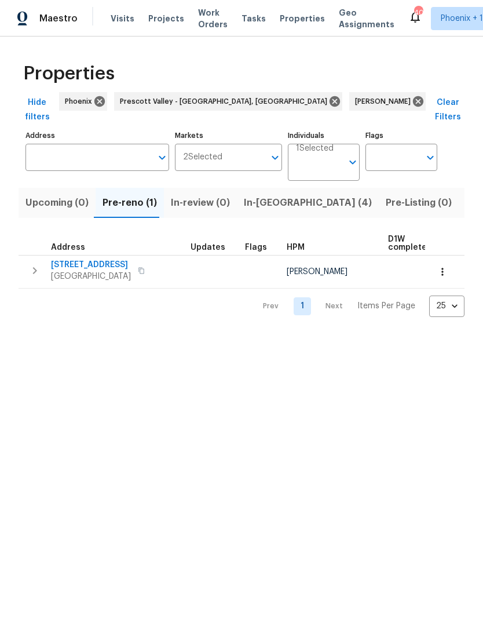
click at [255, 195] on span "In-[GEOGRAPHIC_DATA] (4)" at bounding box center [308, 203] width 128 height 16
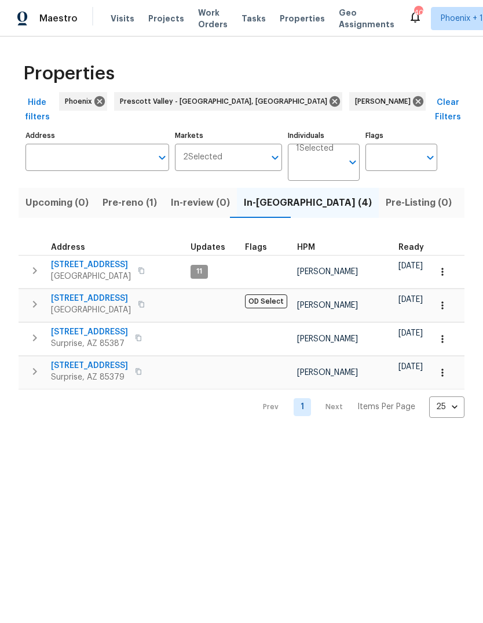
click at [30, 365] on icon "button" at bounding box center [35, 372] width 14 height 14
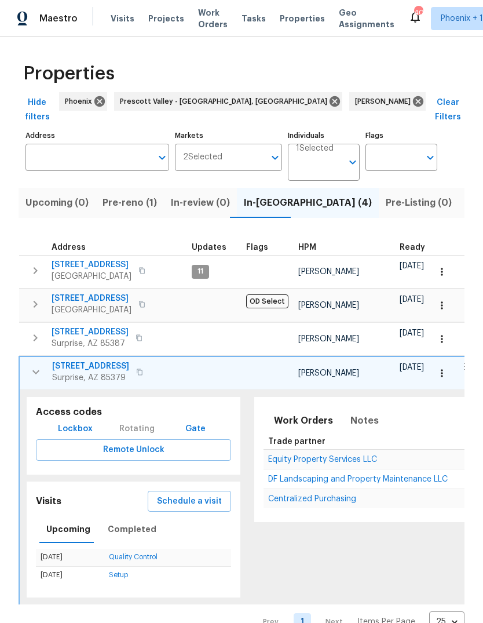
click at [343, 456] on span "Equity Property Services LLC" at bounding box center [322, 460] width 109 height 8
click at [46, 361] on button "button" at bounding box center [35, 372] width 23 height 23
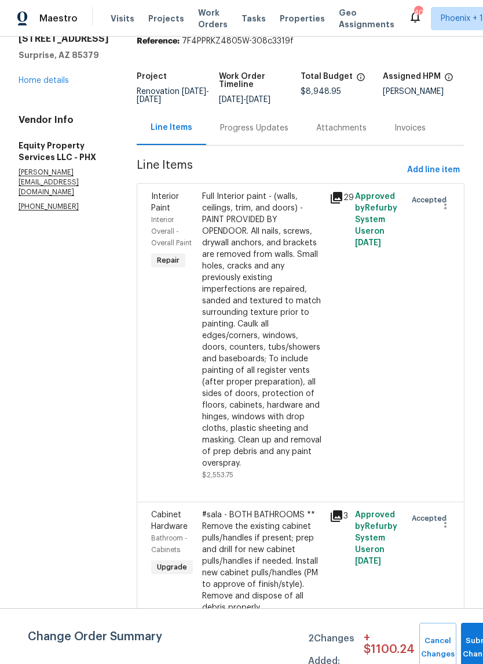
scroll to position [52, 0]
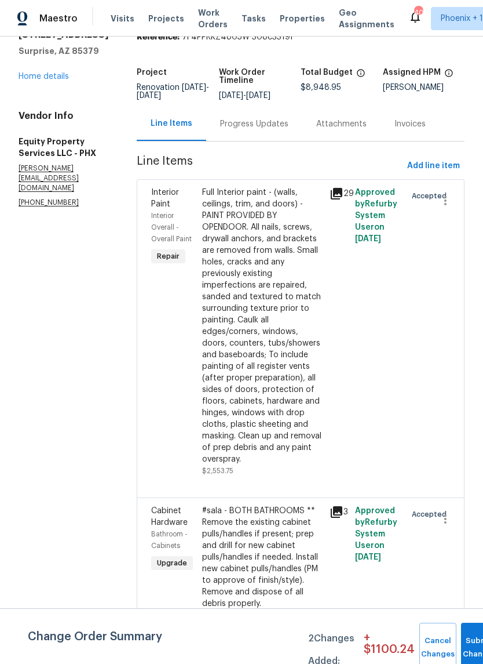
click at [262, 379] on div "Full Interior paint - (walls, ceilings, trim, and doors) - PAINT PROVIDED BY OP…" at bounding box center [262, 326] width 121 height 278
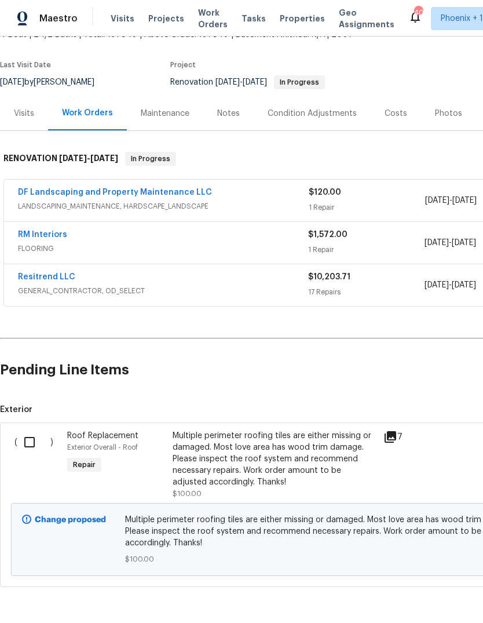
scroll to position [79, 0]
click at [33, 436] on input "checkbox" at bounding box center [33, 443] width 33 height 24
checkbox input "true"
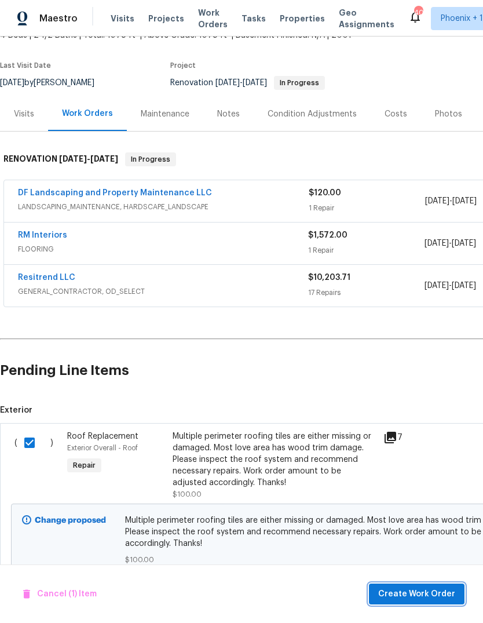
click at [420, 596] on span "Create Work Order" at bounding box center [417, 594] width 77 height 14
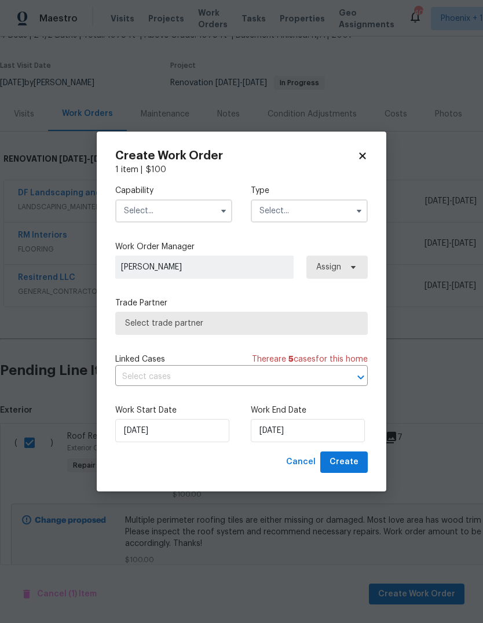
click at [191, 204] on input "text" at bounding box center [173, 210] width 117 height 23
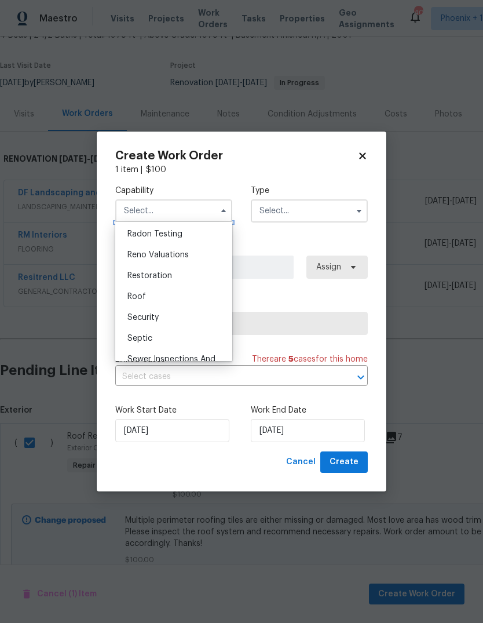
scroll to position [1124, 0]
click at [196, 293] on div "Roof" at bounding box center [173, 293] width 111 height 21
type input "Roof"
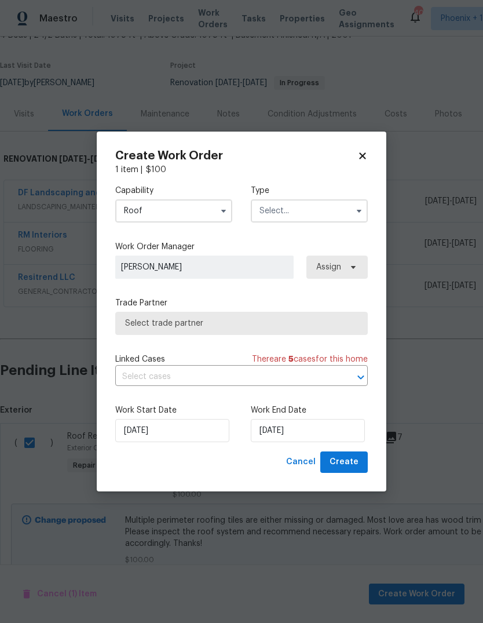
click at [337, 210] on input "text" at bounding box center [309, 210] width 117 height 23
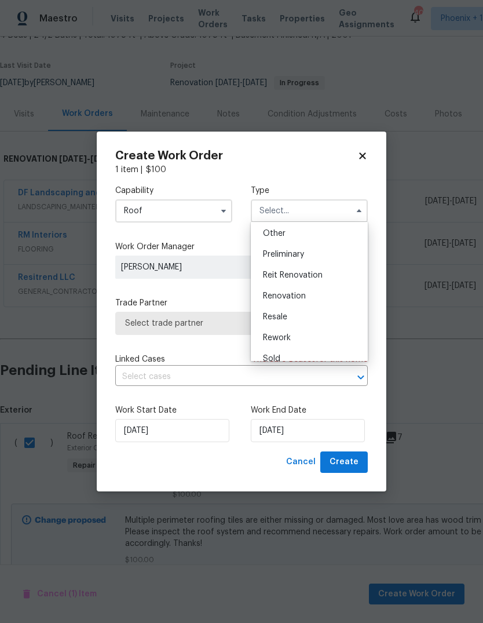
scroll to position [236, 0]
click at [333, 292] on div "Renovation" at bounding box center [309, 291] width 111 height 21
type input "Renovation"
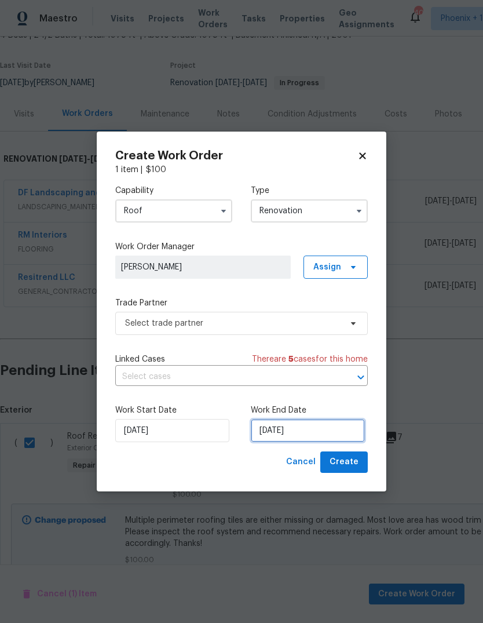
click at [330, 435] on input "[DATE]" at bounding box center [308, 430] width 114 height 23
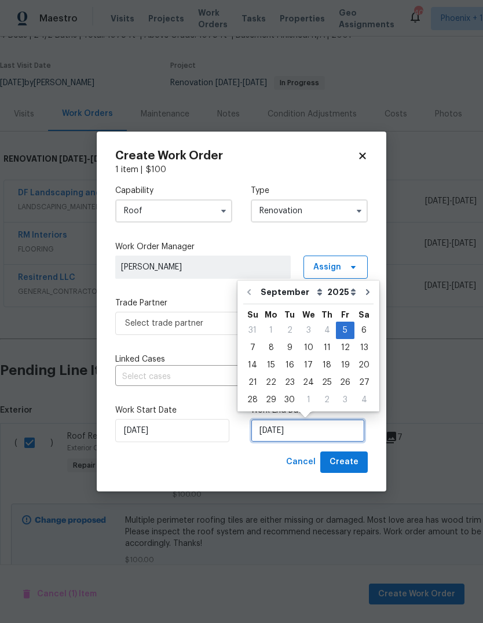
scroll to position [9, 0]
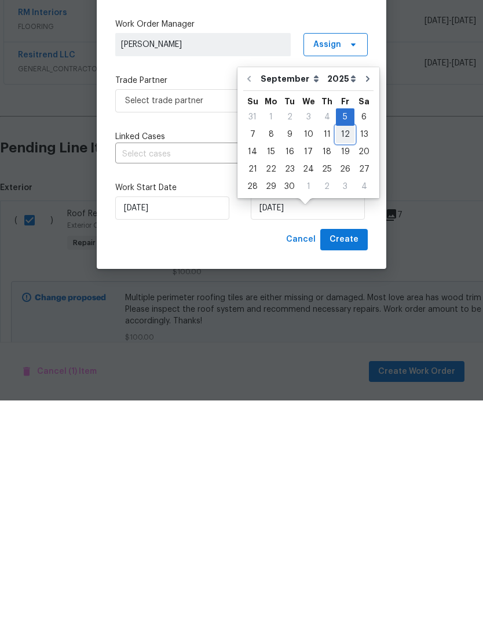
click at [344, 349] on div "12" at bounding box center [345, 357] width 19 height 16
type input "[DATE]"
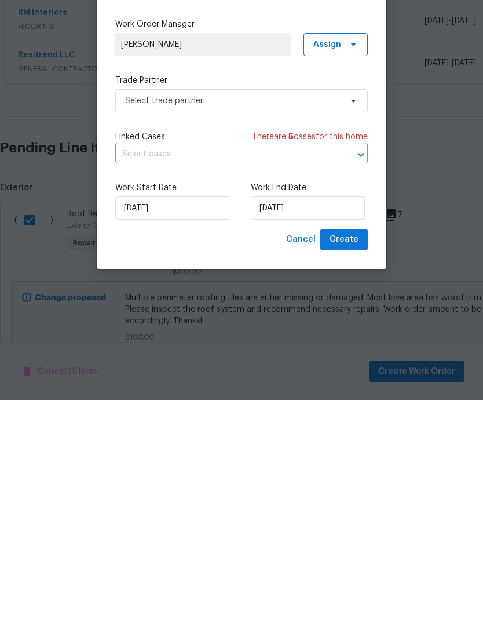
scroll to position [43, 0]
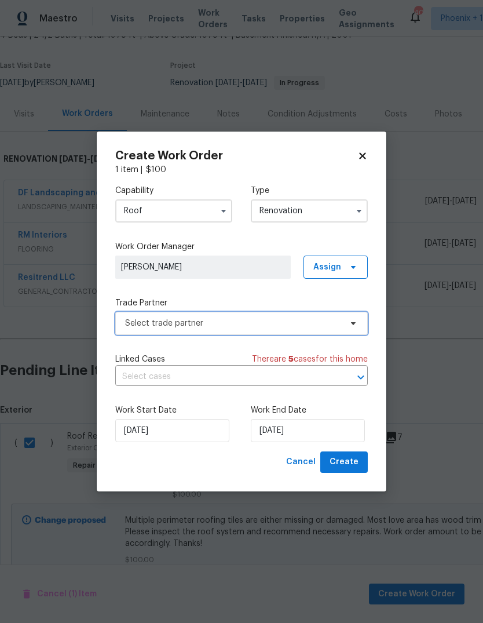
click at [252, 323] on span "Select trade partner" at bounding box center [233, 324] width 216 height 12
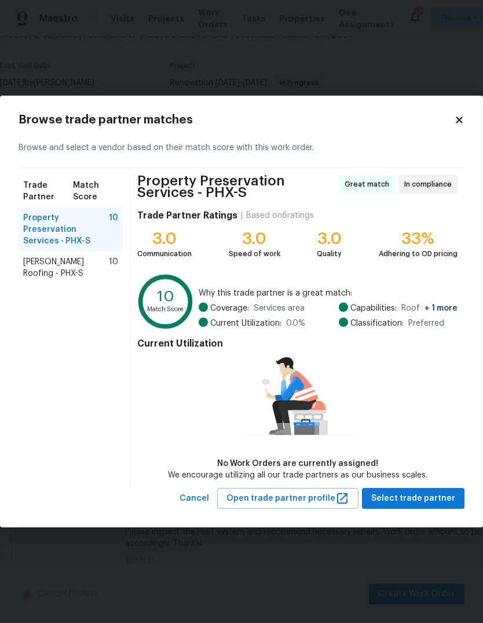
click at [79, 259] on div "[PERSON_NAME] Roofing - PHX-S 10" at bounding box center [71, 268] width 104 height 32
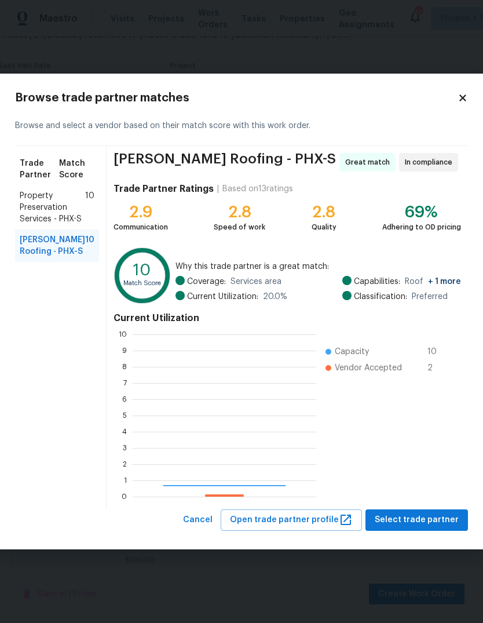
scroll to position [162, 184]
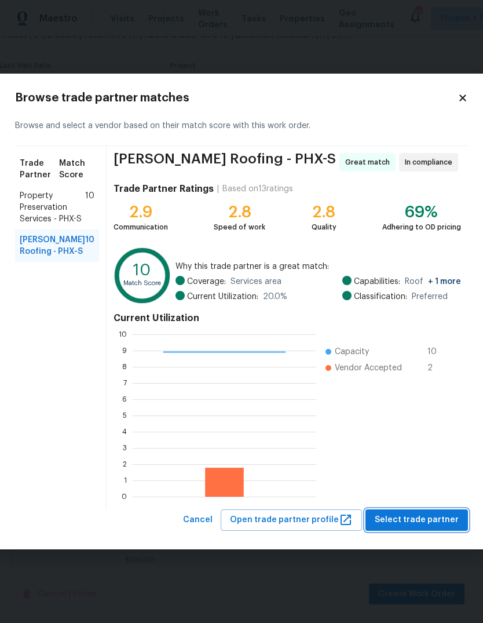
click at [424, 516] on span "Select trade partner" at bounding box center [417, 520] width 84 height 14
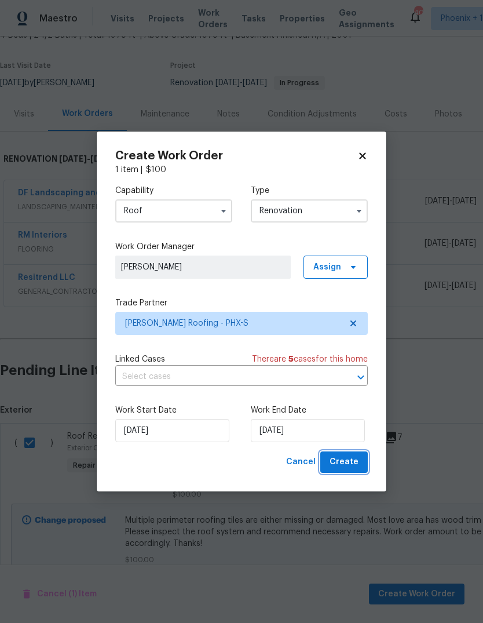
click at [351, 458] on span "Create" at bounding box center [344, 462] width 29 height 14
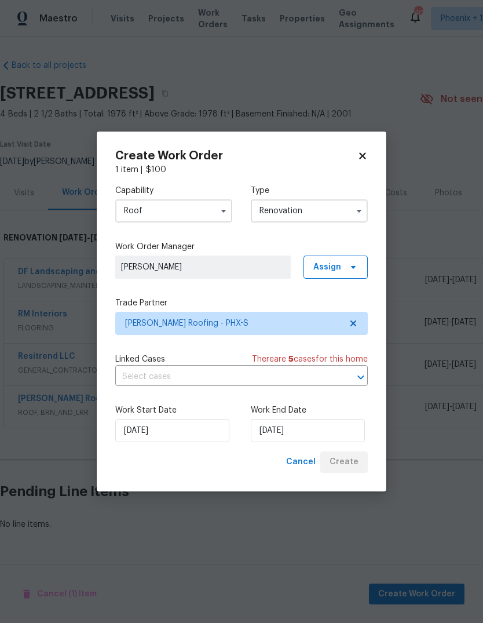
scroll to position [0, 0]
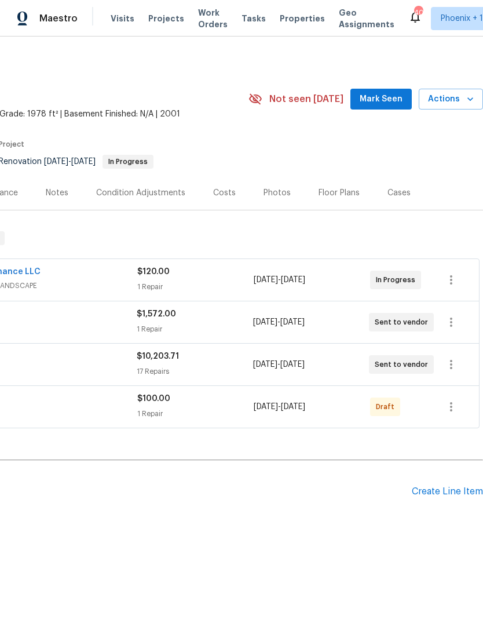
scroll to position [0, 172]
click at [451, 415] on button "button" at bounding box center [452, 407] width 28 height 28
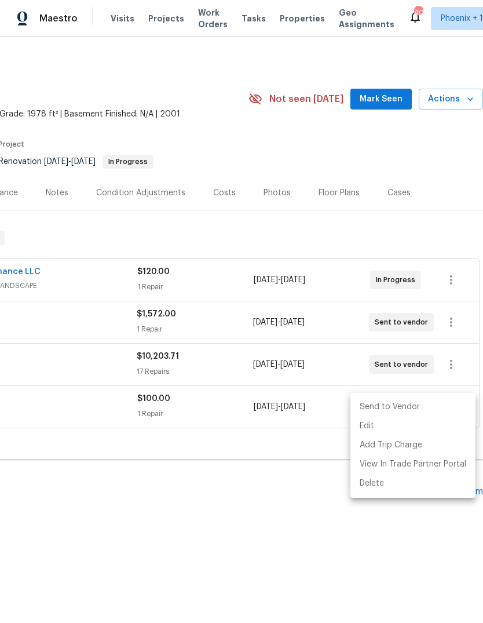
click at [408, 407] on li "Send to Vendor" at bounding box center [413, 407] width 125 height 19
